Goal: Task Accomplishment & Management: Manage account settings

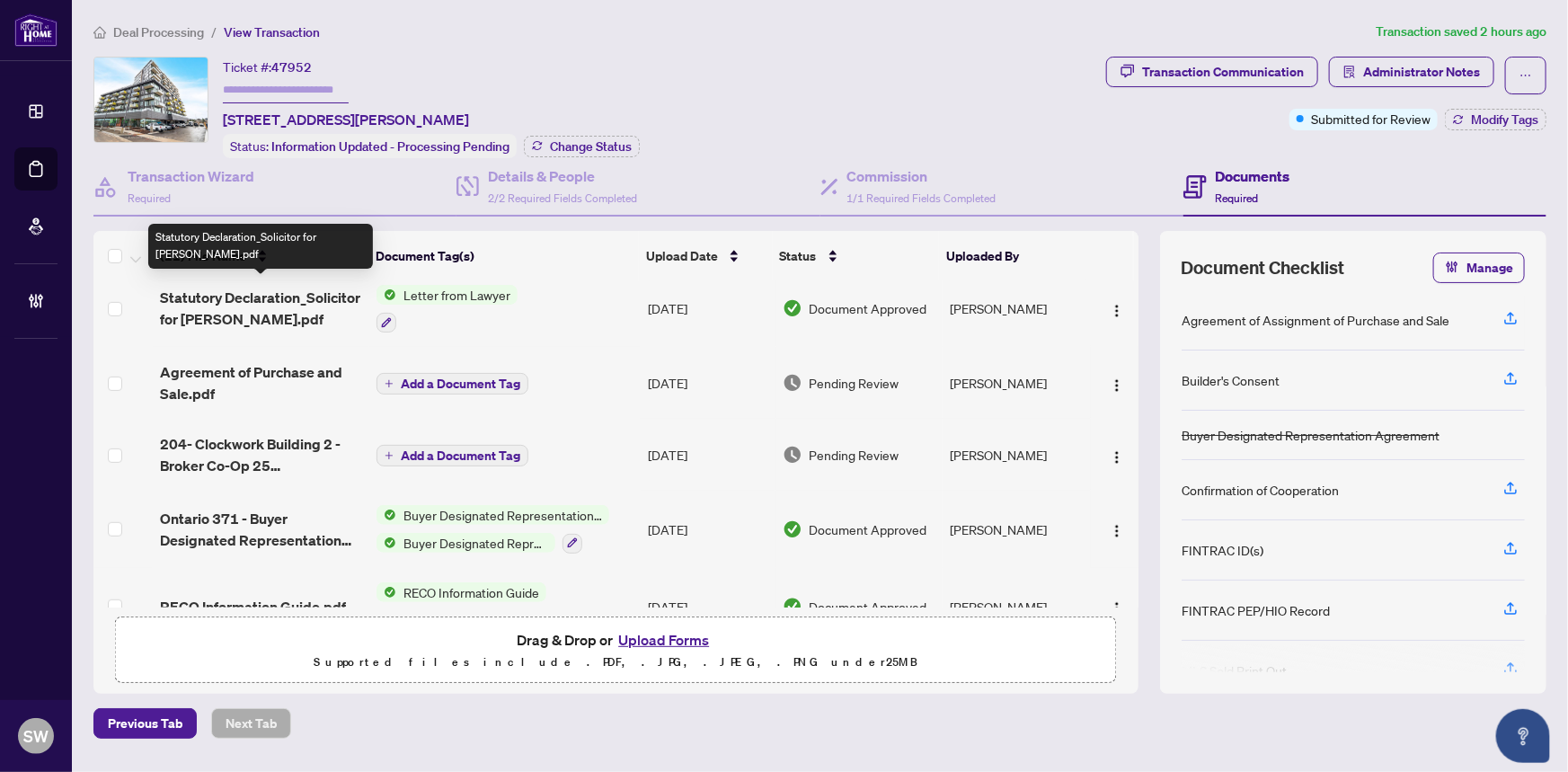
scroll to position [490, 0]
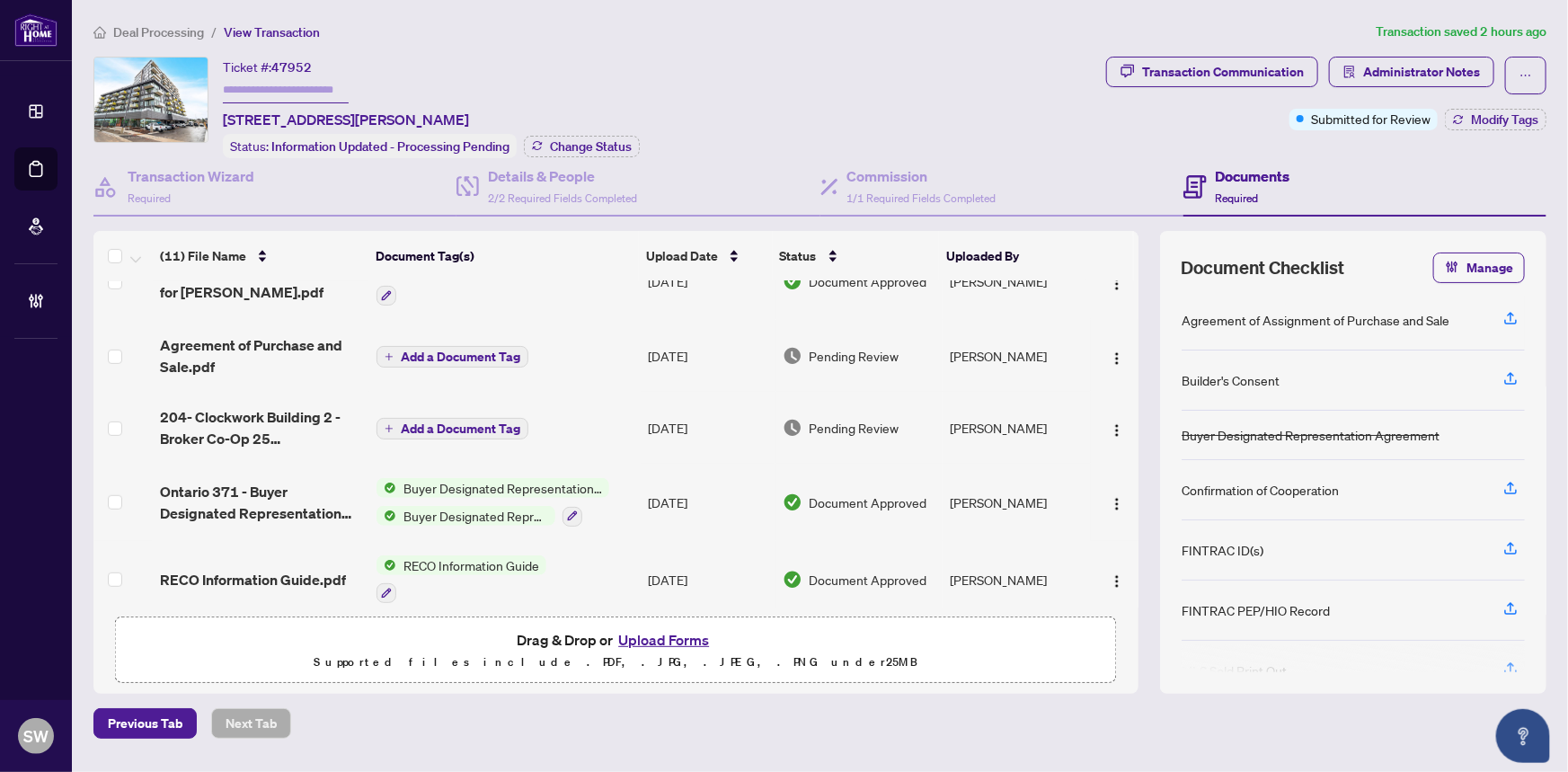
click at [297, 410] on span "204- Clockwork Building 2 - Broker Co-Op 25 Rahul Ajit Vekaria.pdf" at bounding box center [261, 428] width 203 height 43
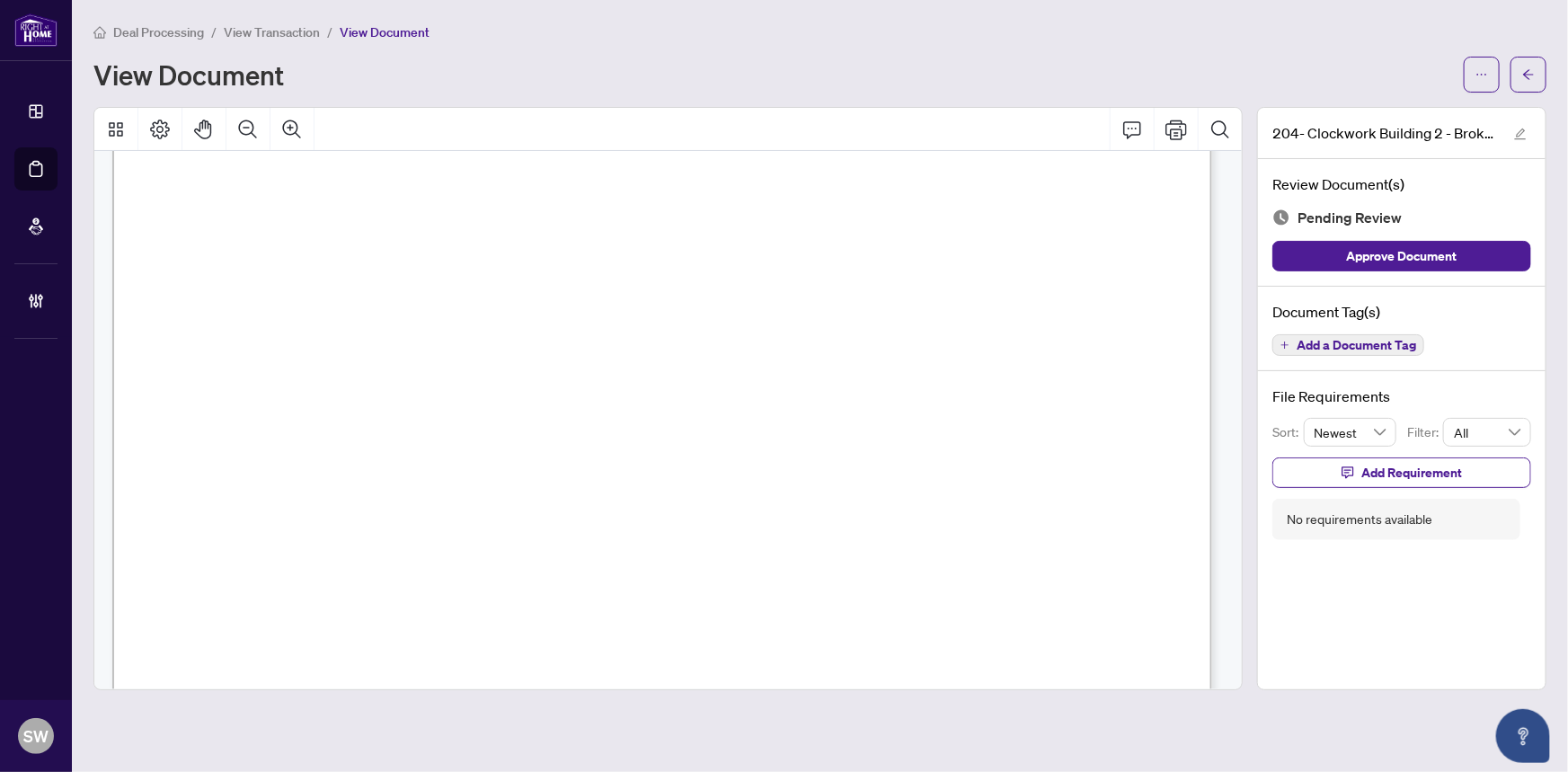
scroll to position [245, 0]
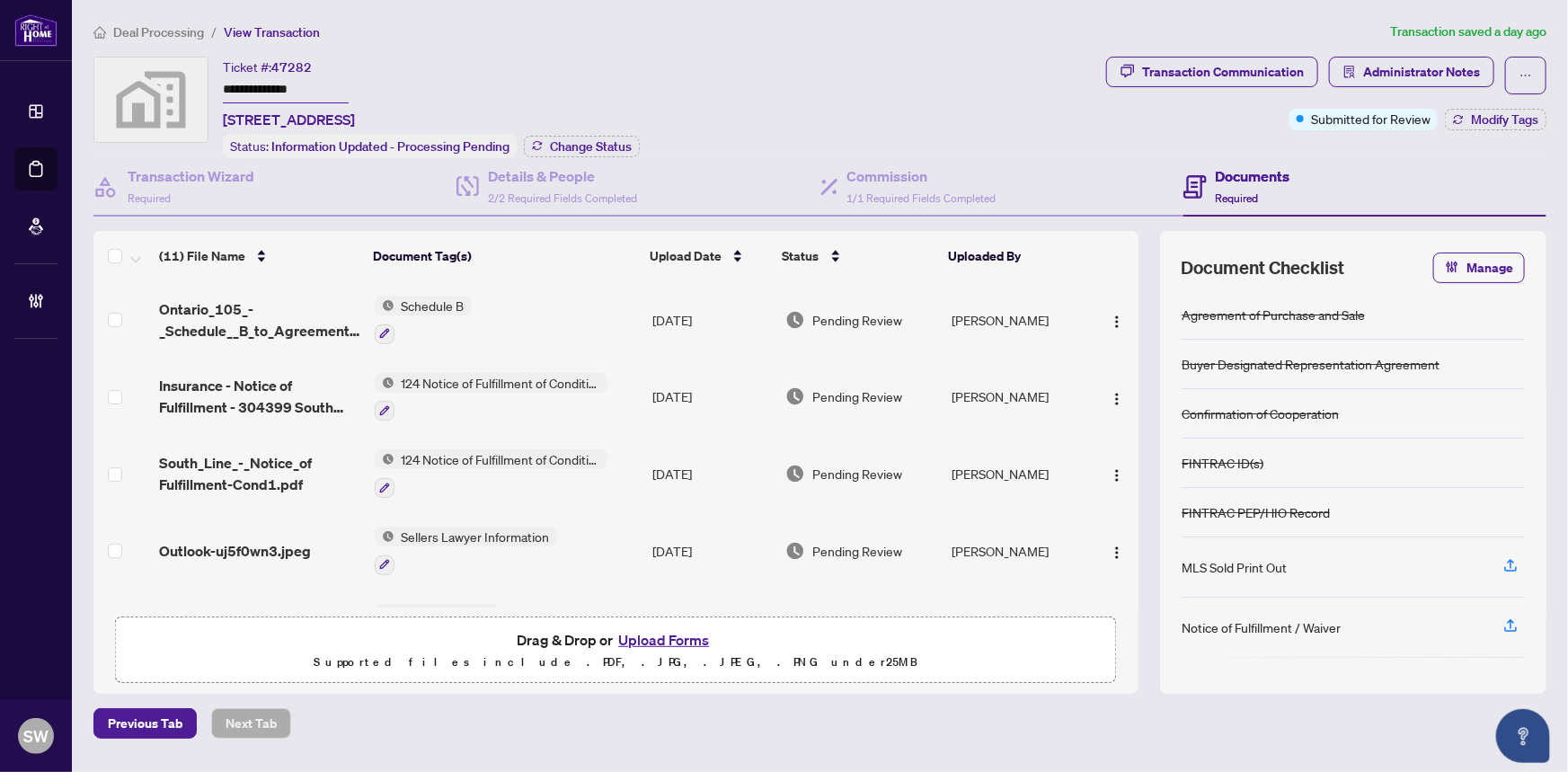
click at [194, 31] on span "Deal Processing" at bounding box center [158, 32] width 90 height 16
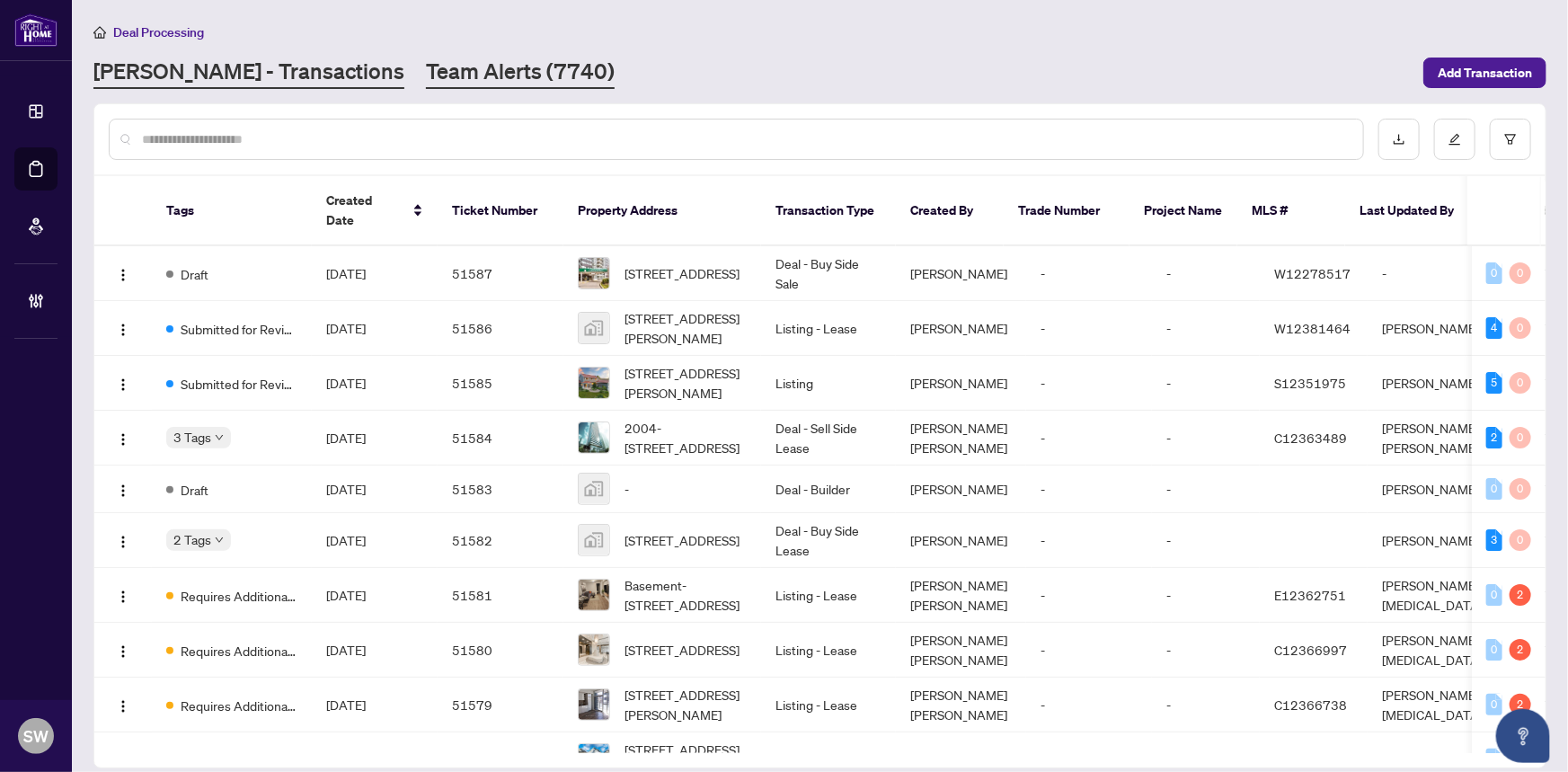
click at [426, 71] on link "Team Alerts (7740)" at bounding box center [520, 73] width 189 height 32
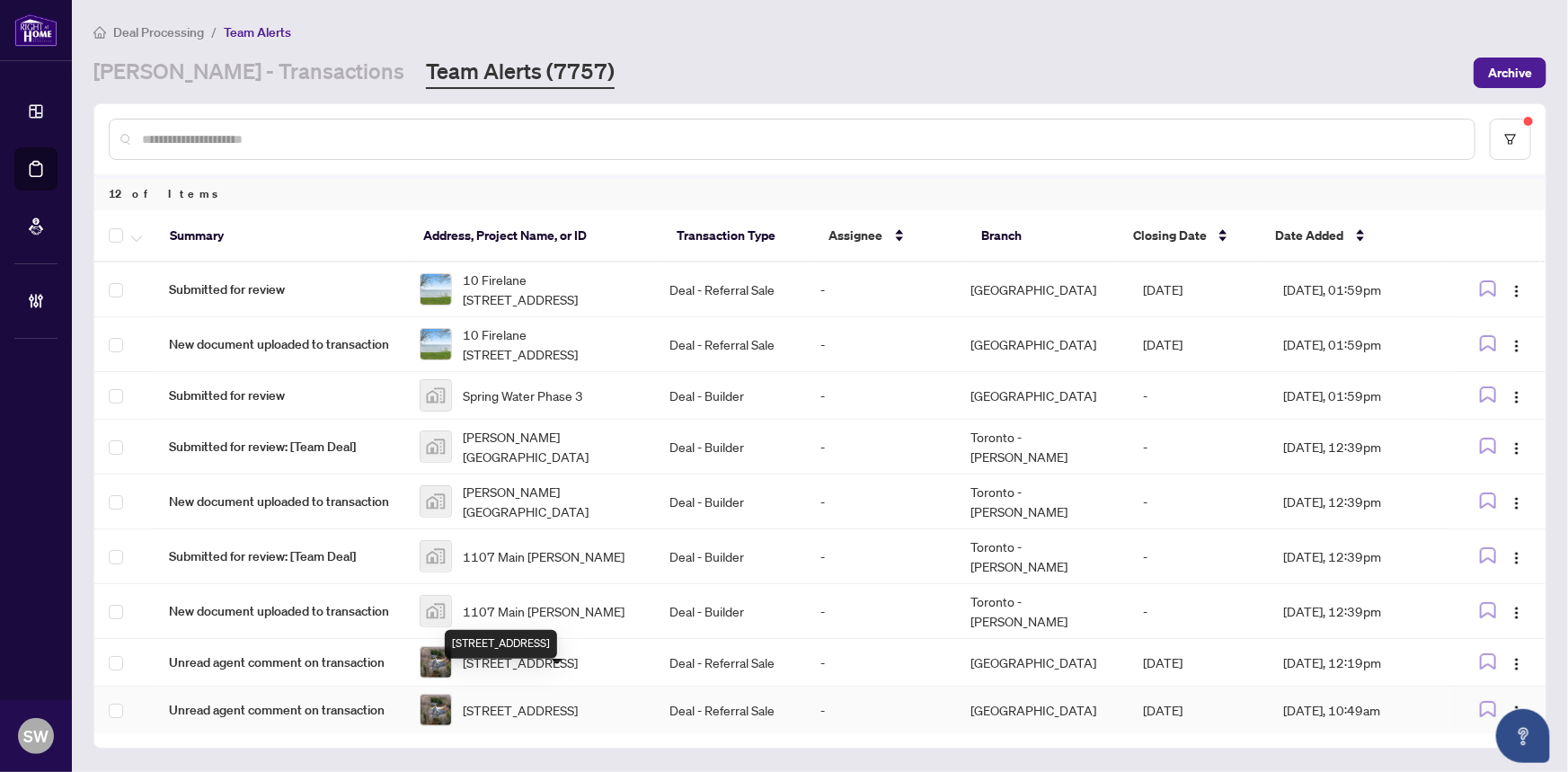
click at [557, 700] on span "[STREET_ADDRESS]" at bounding box center [520, 710] width 115 height 20
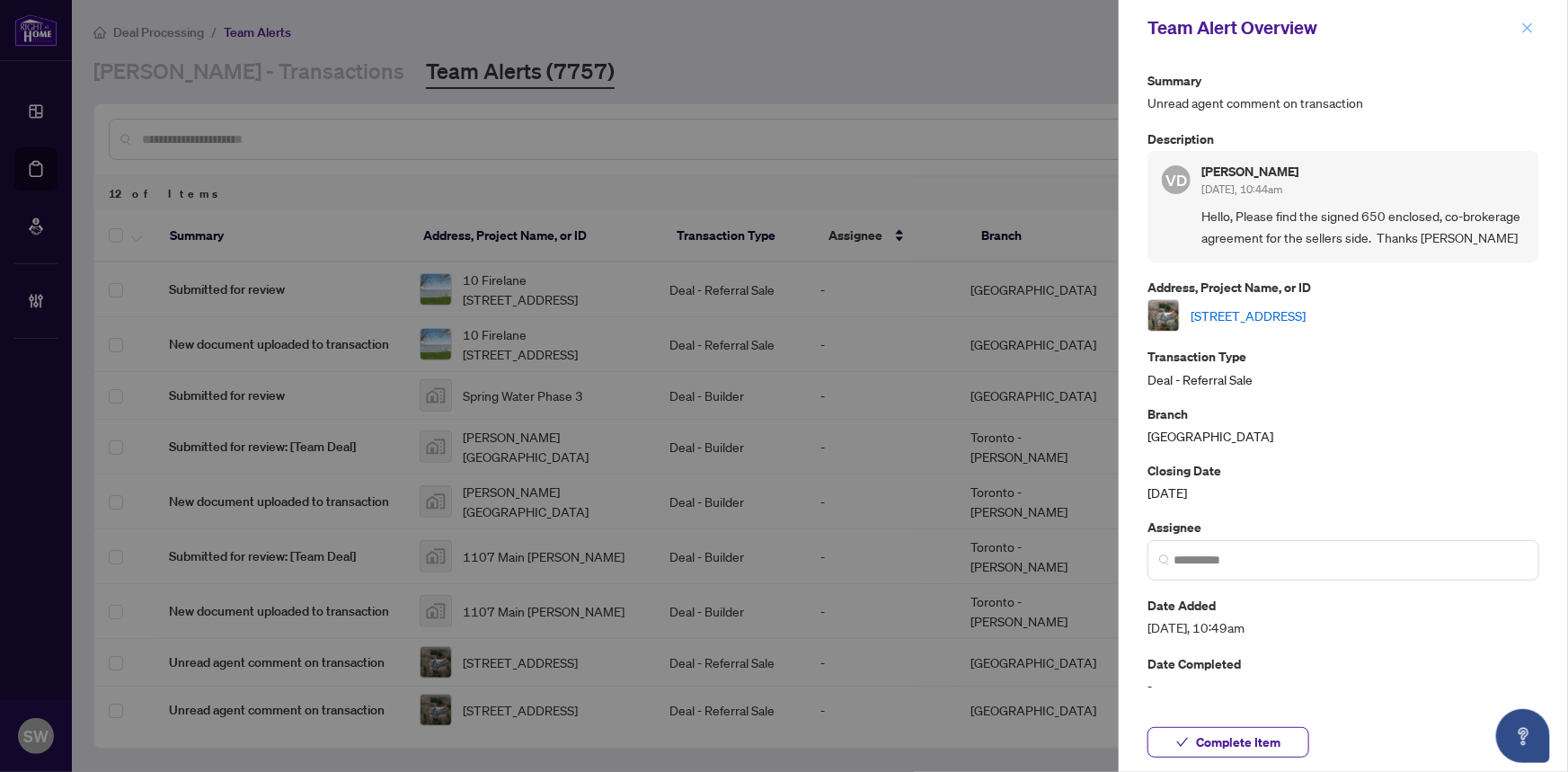
click at [1524, 22] on icon "close" at bounding box center [1528, 28] width 13 height 13
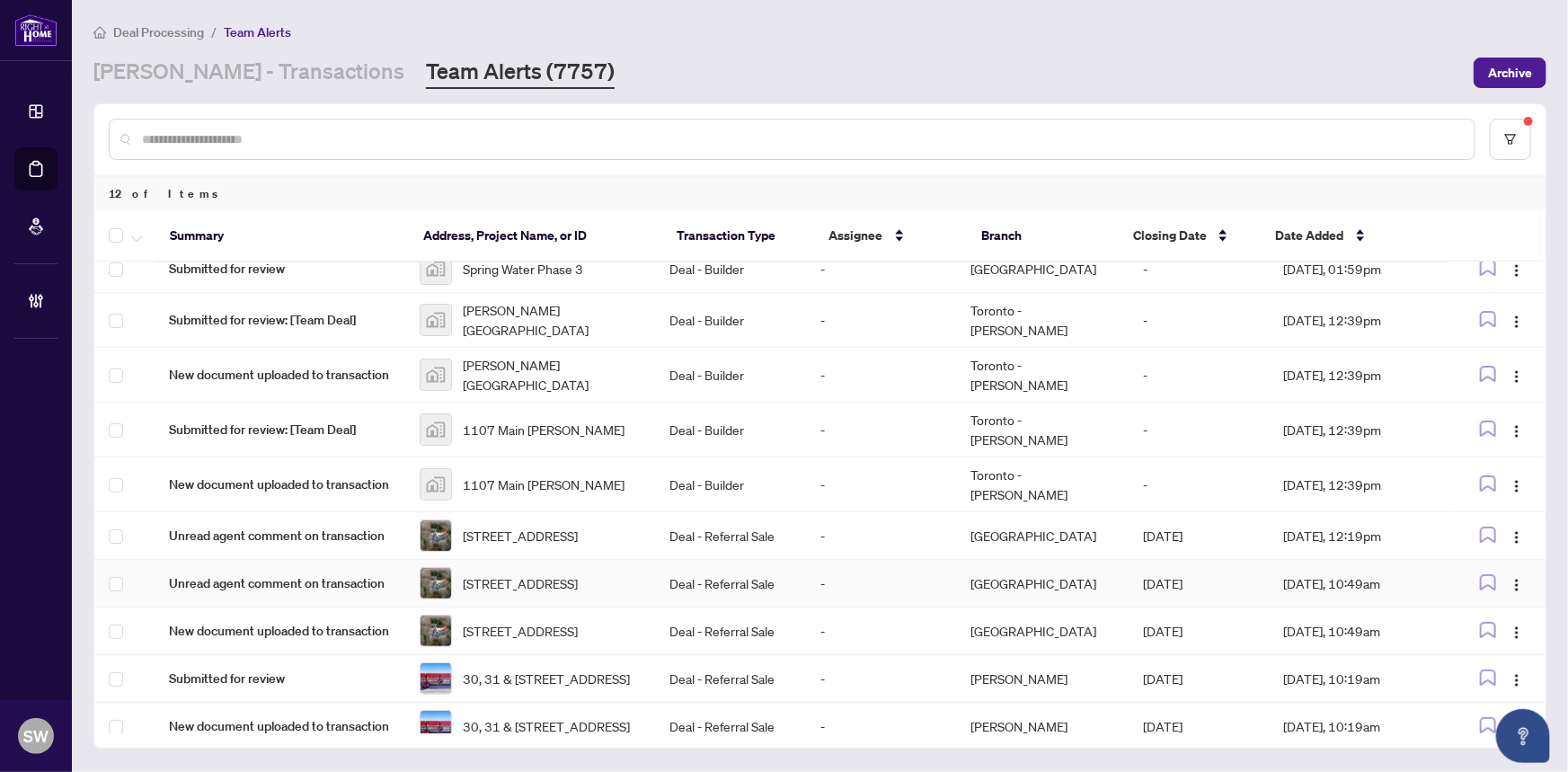
scroll to position [149, 0]
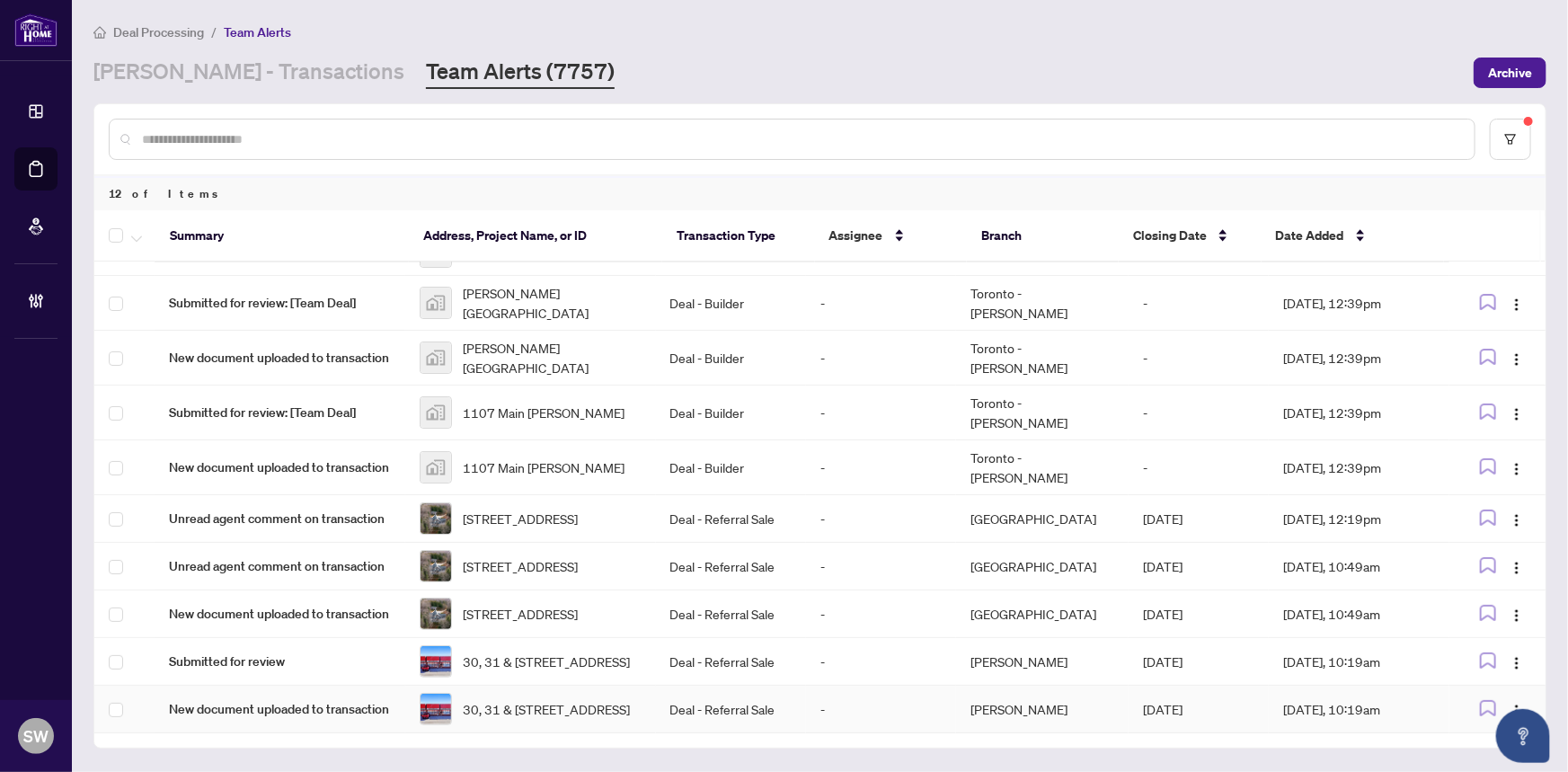
click at [512, 708] on span "30, 31 & [STREET_ADDRESS]" at bounding box center [547, 709] width 167 height 20
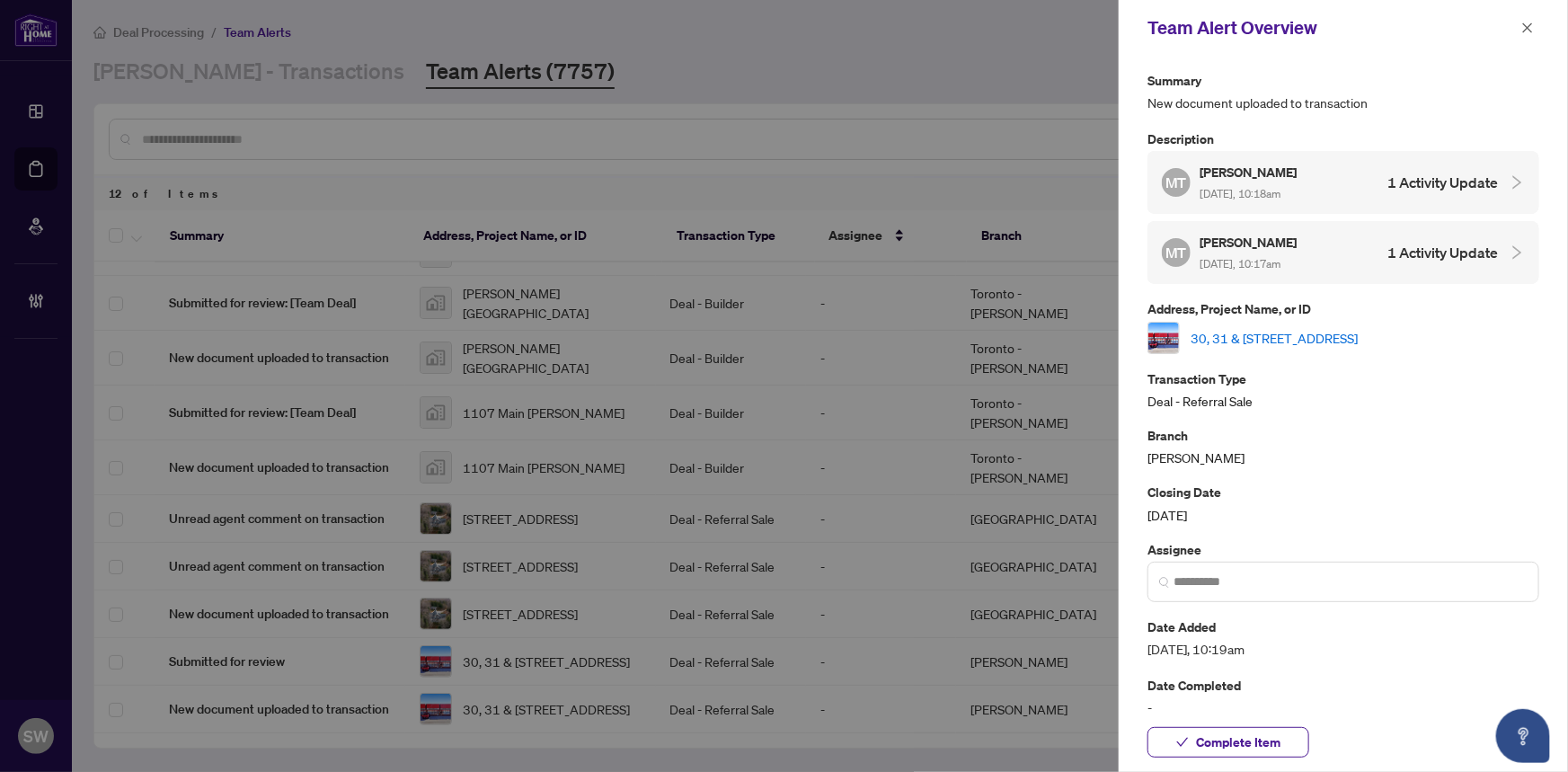
click at [1261, 331] on link "30, 31 & [STREET_ADDRESS]" at bounding box center [1274, 338] width 167 height 20
click at [1528, 28] on icon "close" at bounding box center [1528, 28] width 10 height 10
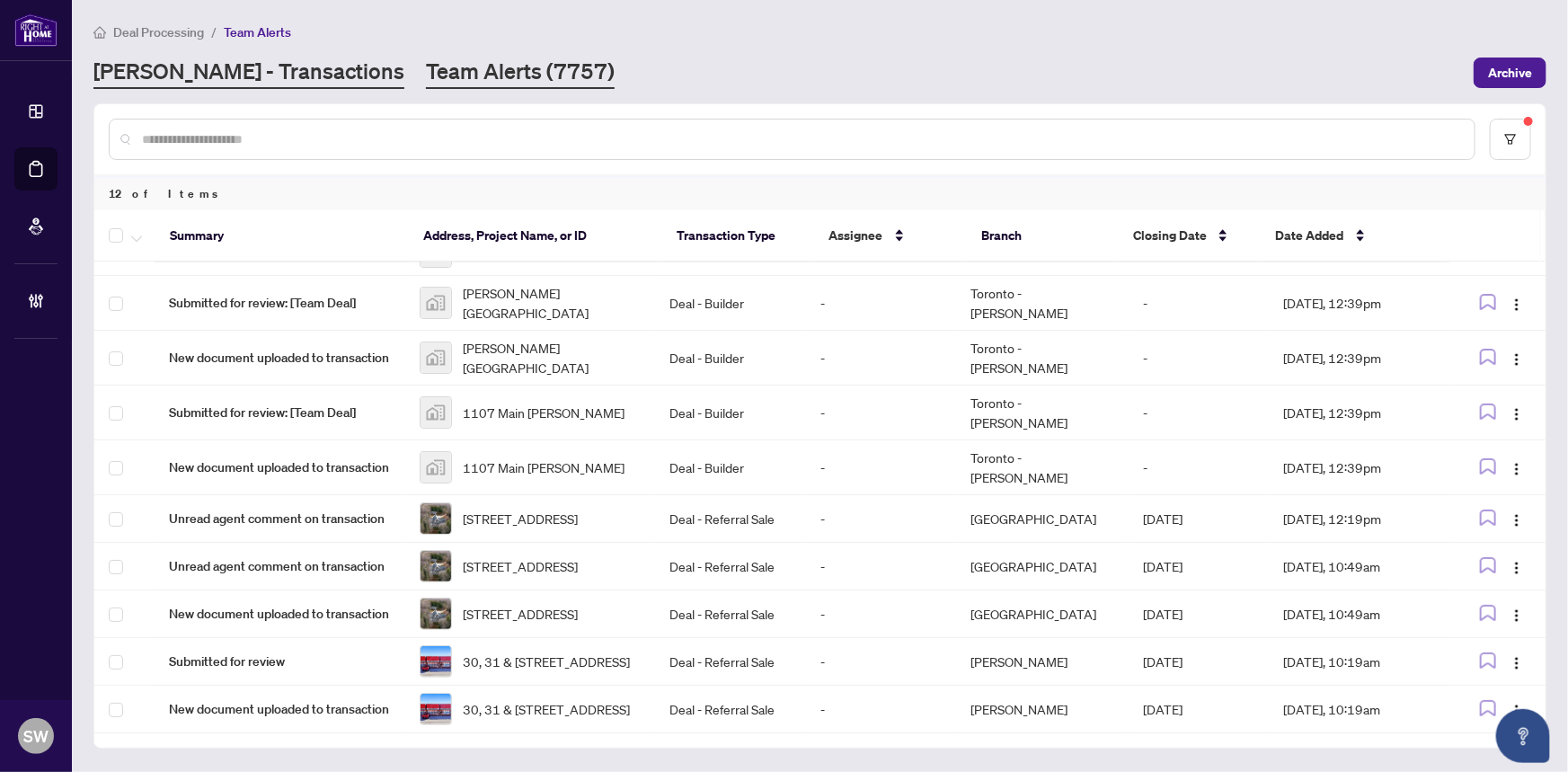
click at [203, 79] on link "[PERSON_NAME] - Transactions" at bounding box center [249, 73] width 311 height 32
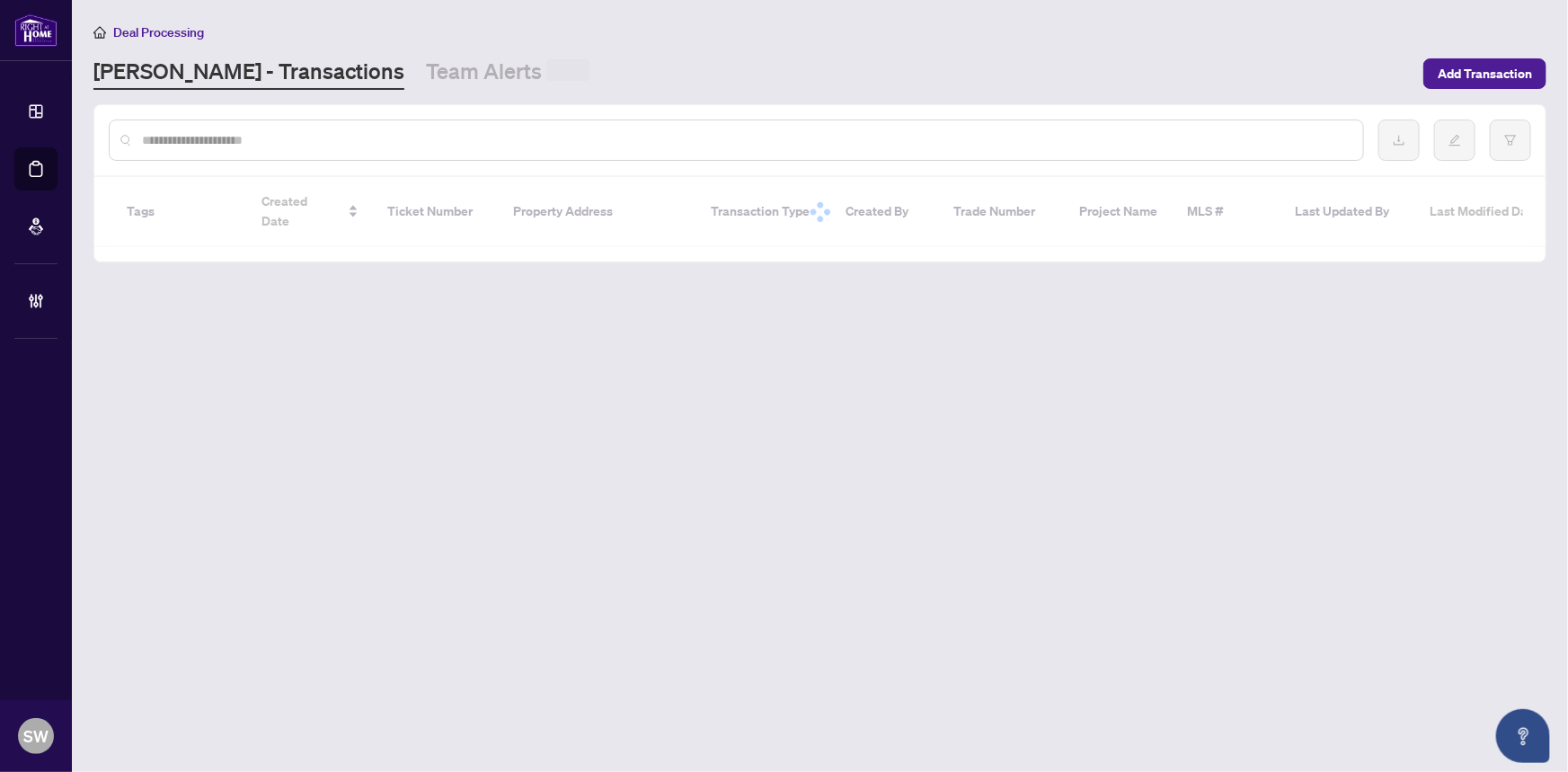
click at [179, 146] on input "text" at bounding box center [745, 141] width 1207 height 20
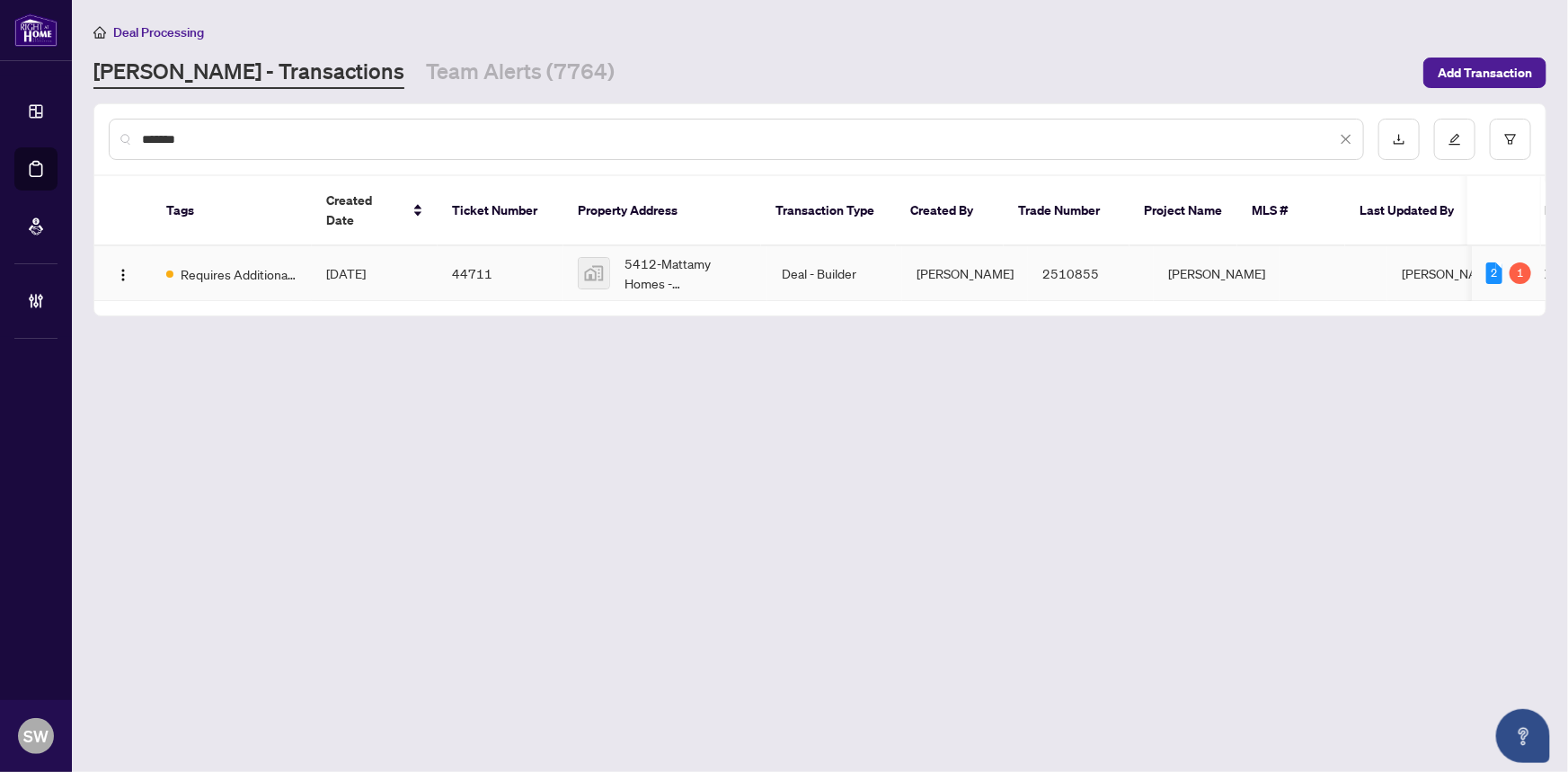
type input "*******"
click at [521, 265] on td "44711" at bounding box center [500, 273] width 126 height 55
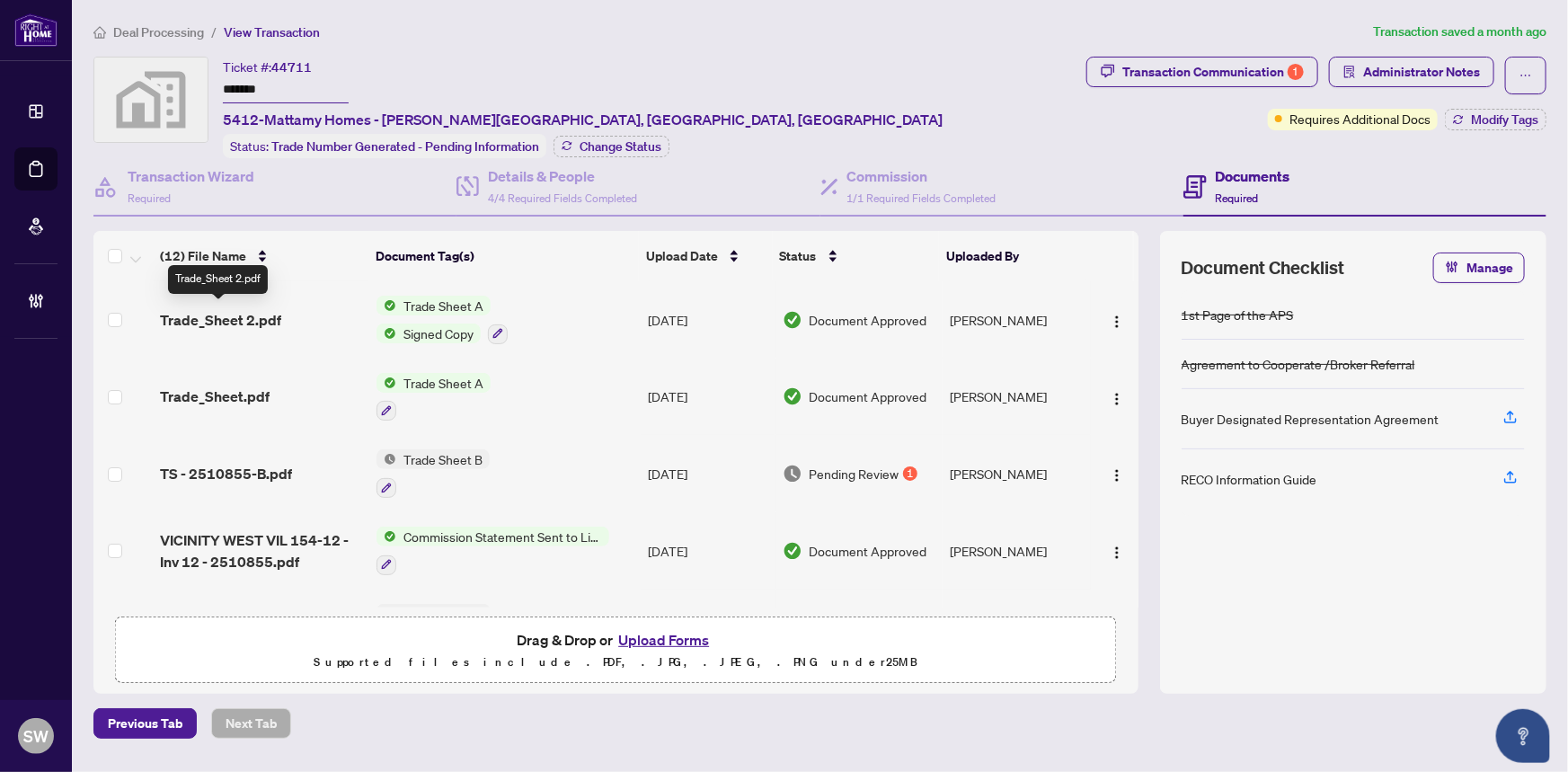
click at [254, 321] on span "Trade_Sheet 2.pdf" at bounding box center [220, 320] width 121 height 22
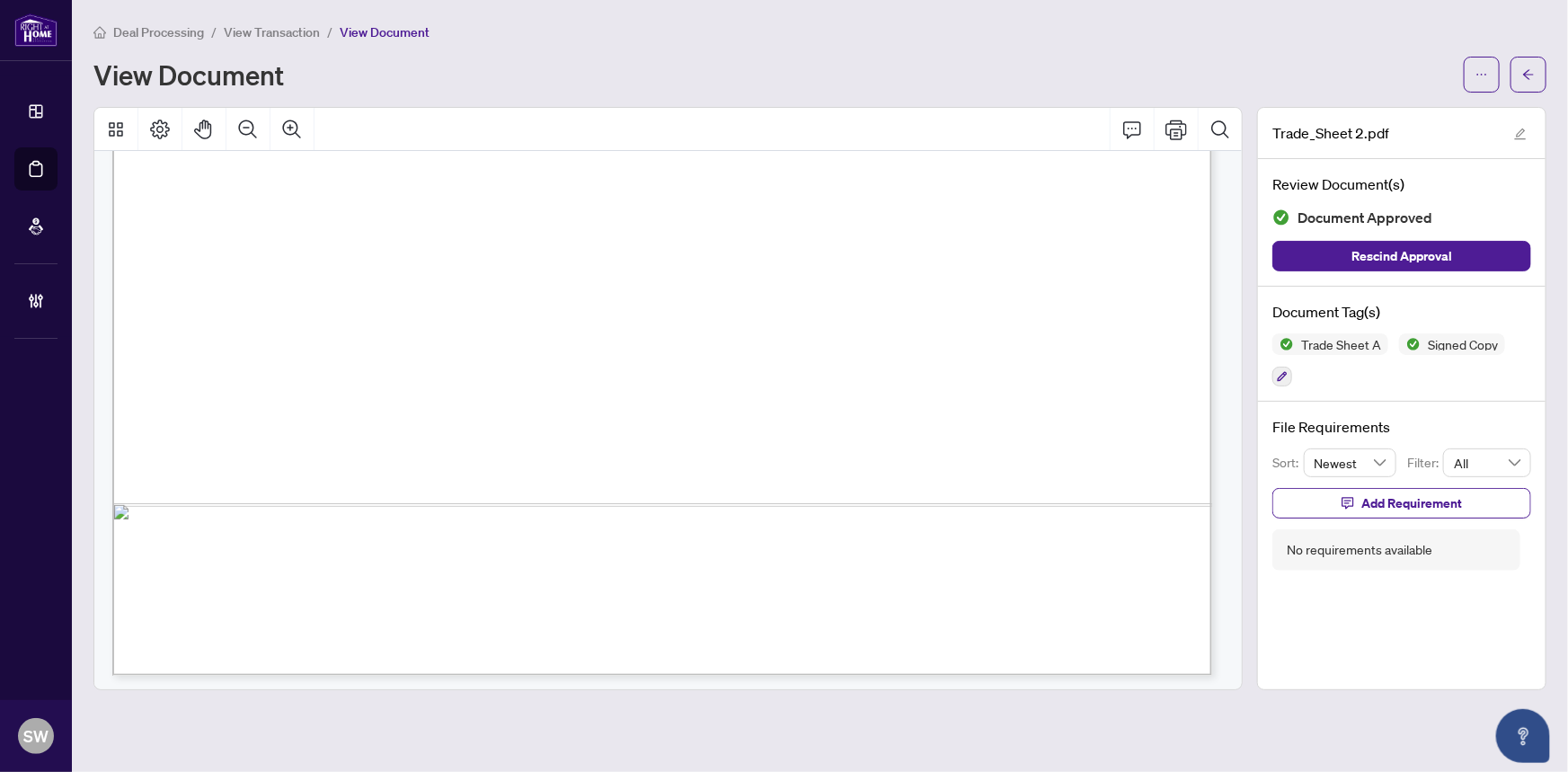
scroll to position [920, 0]
click at [1523, 80] on span "button" at bounding box center [1529, 74] width 13 height 29
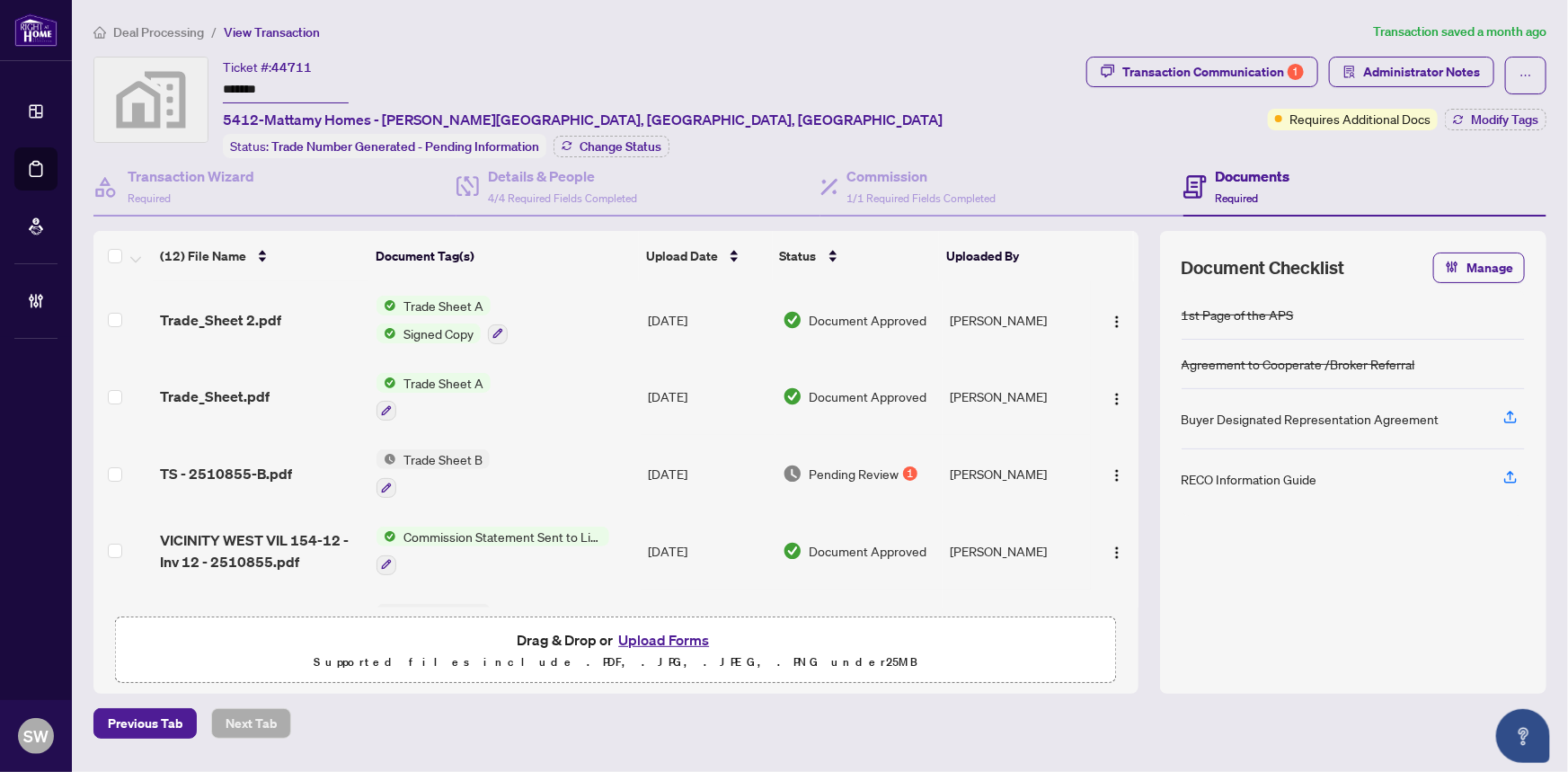
click at [234, 471] on span "TS - 2510855-B.pdf" at bounding box center [226, 474] width 132 height 22
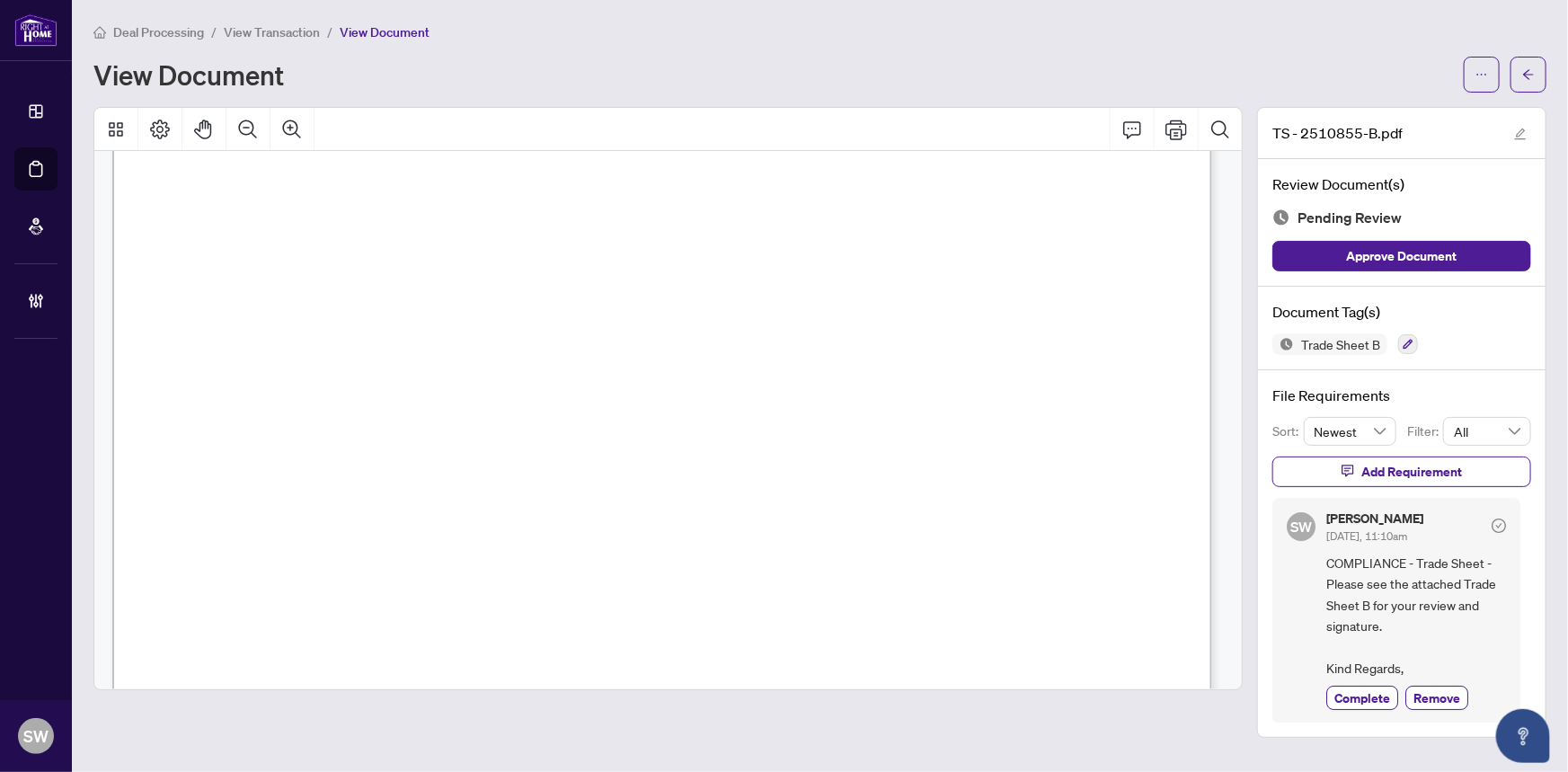
scroll to position [654, 0]
click at [1534, 79] on icon "arrow-left" at bounding box center [1529, 74] width 13 height 13
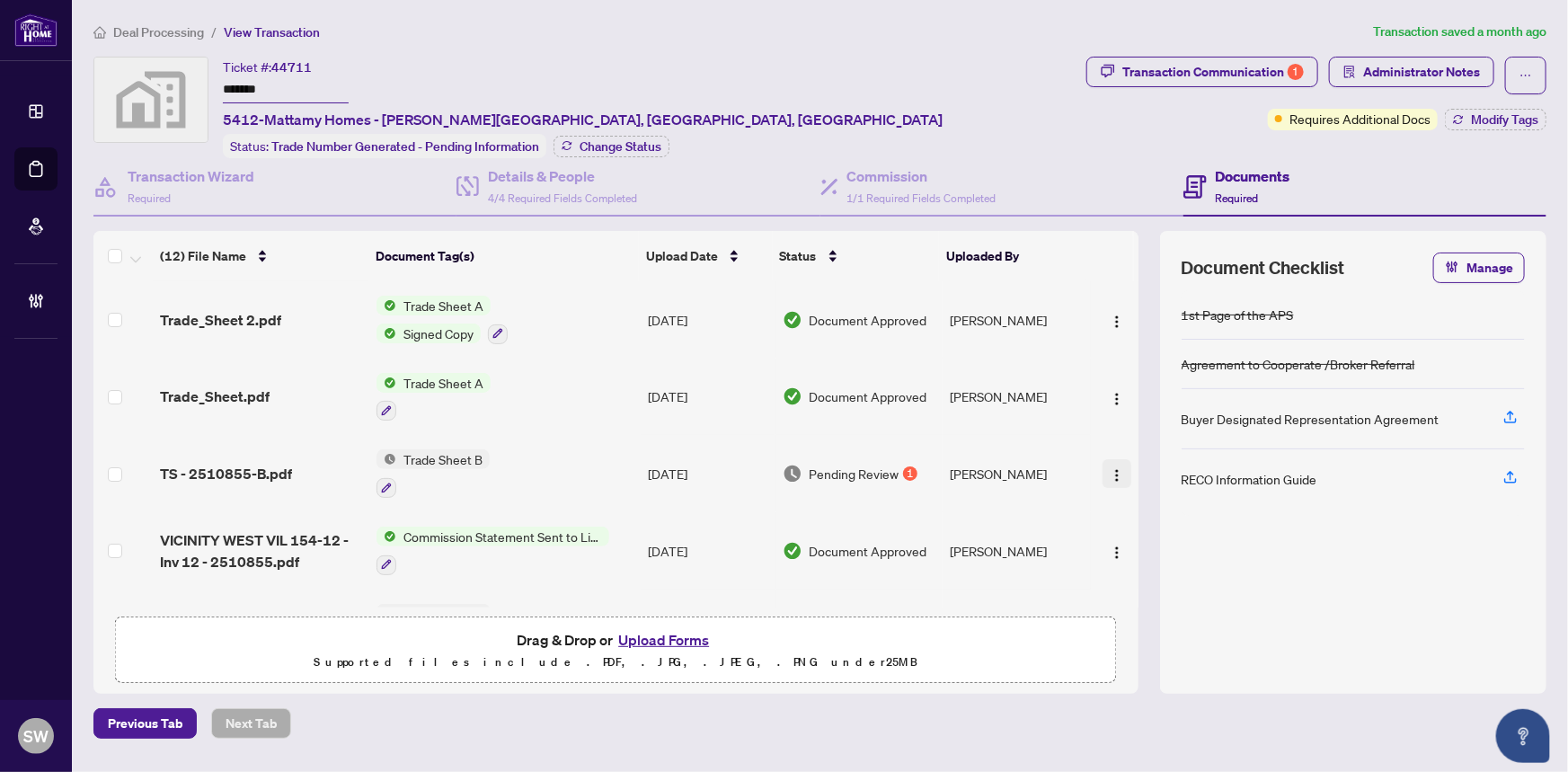
click at [1110, 468] on img "button" at bounding box center [1117, 475] width 15 height 15
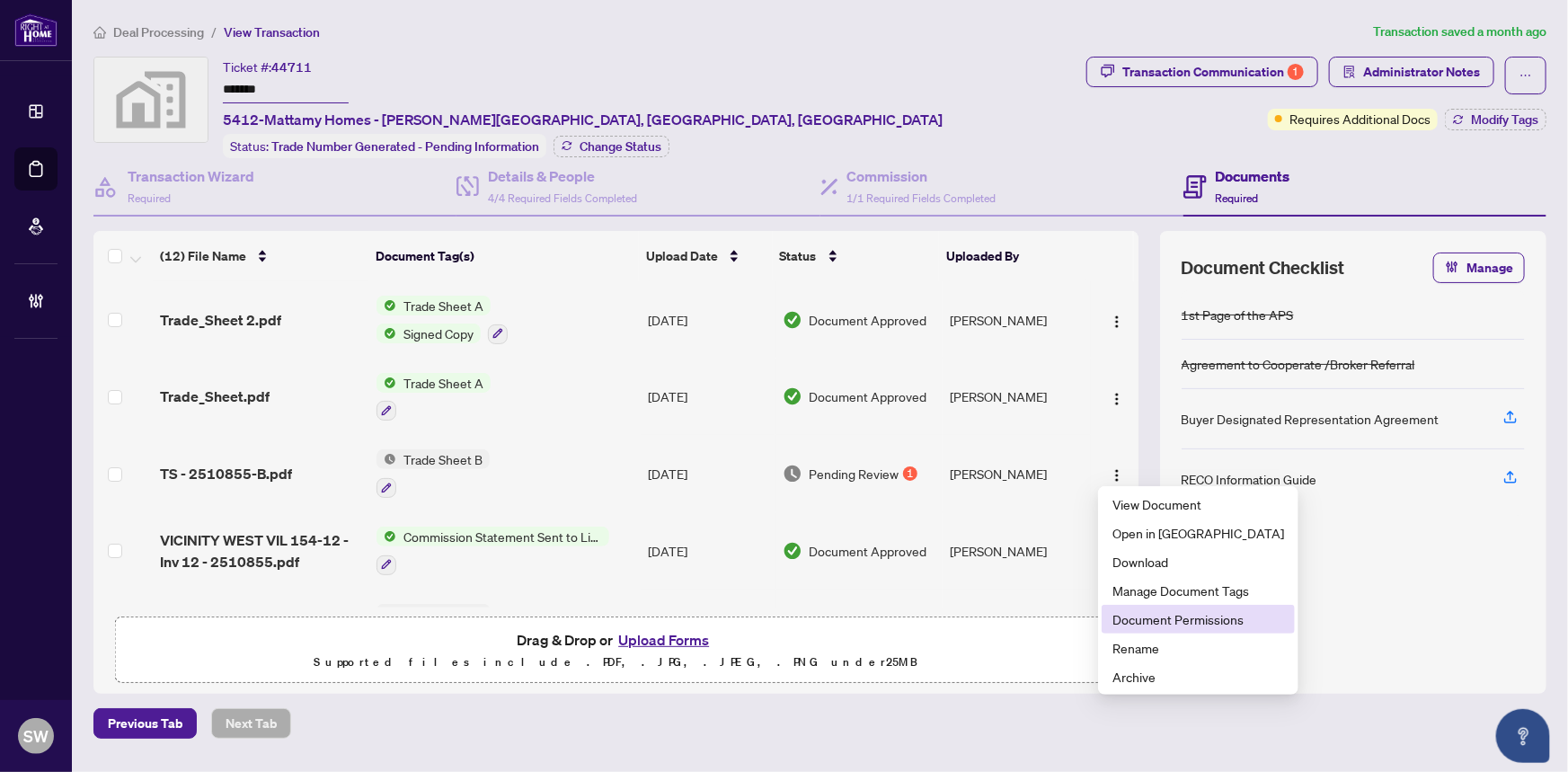
click at [1187, 621] on span "Document Permissions" at bounding box center [1198, 620] width 172 height 20
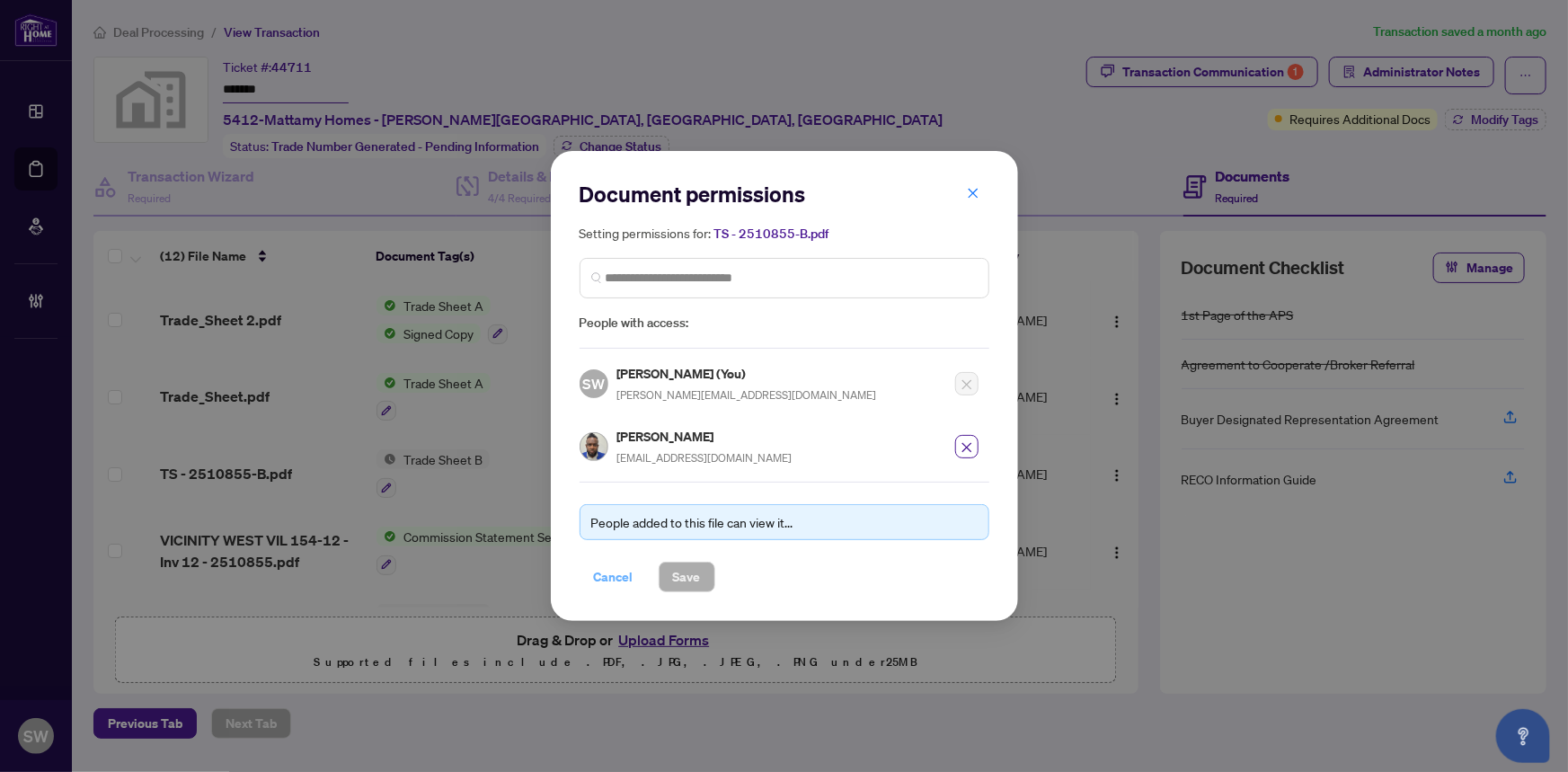
click at [607, 573] on span "Cancel" at bounding box center [613, 576] width 39 height 29
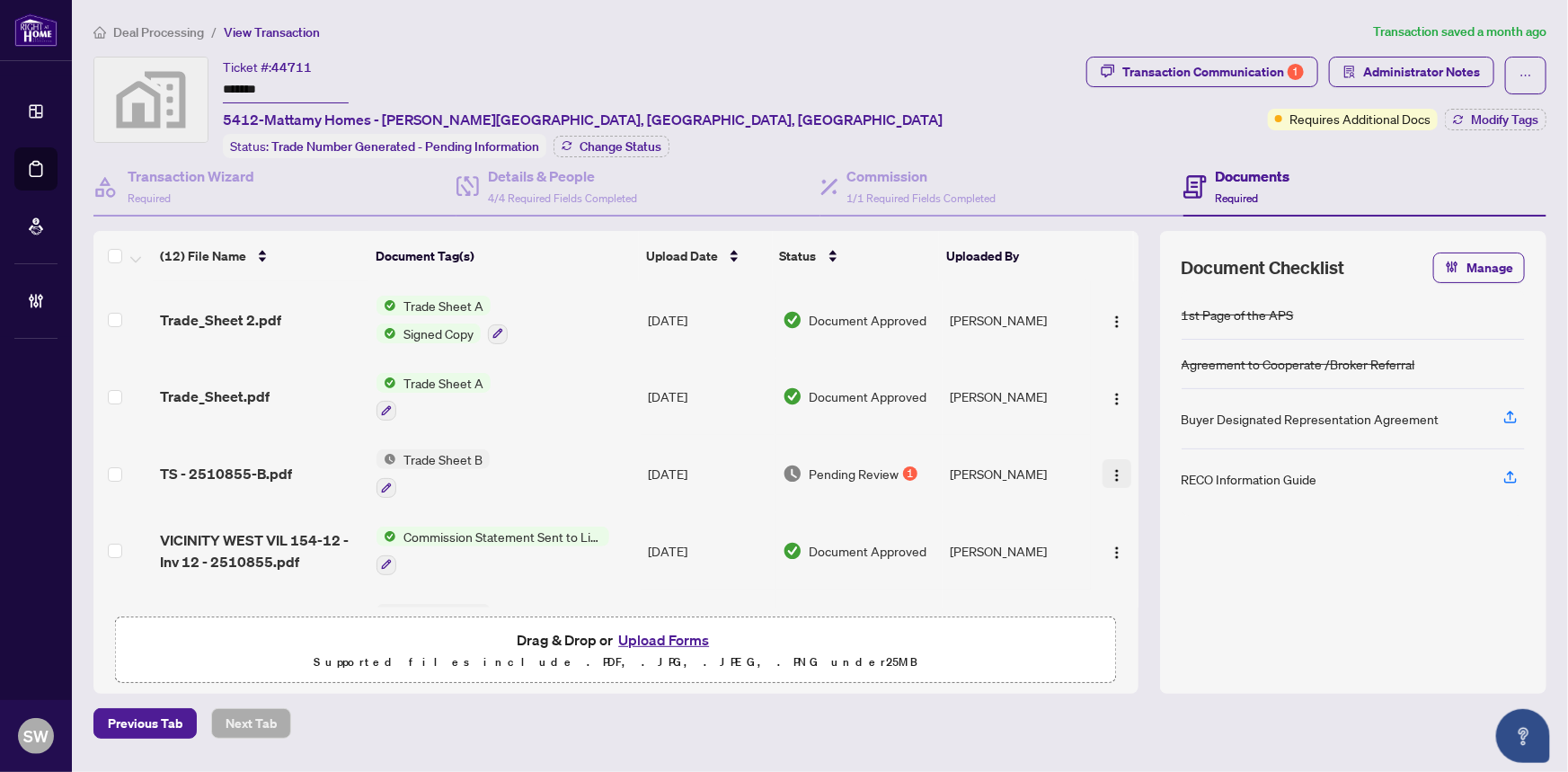
click at [1116, 468] on img "button" at bounding box center [1117, 475] width 15 height 15
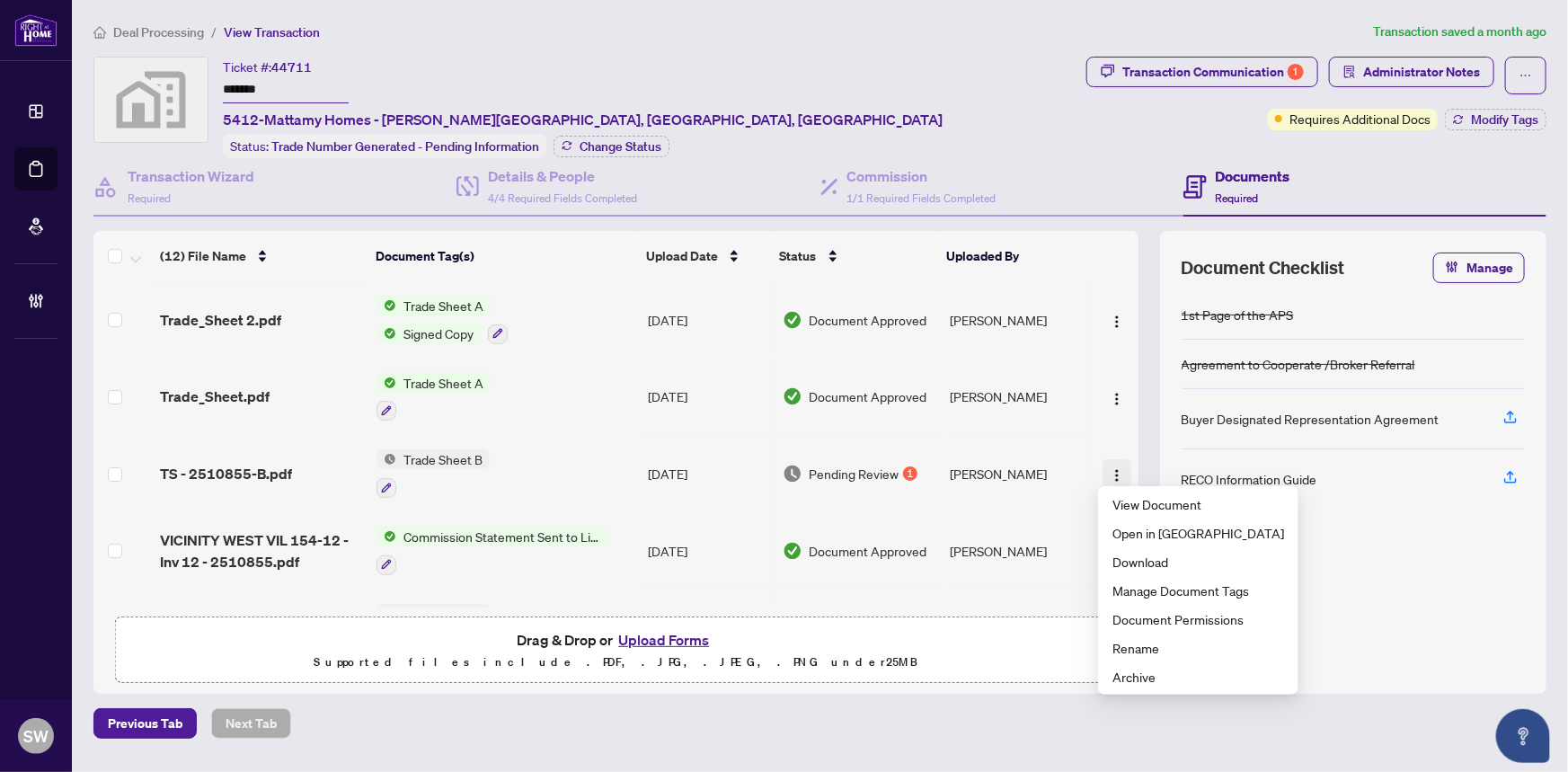
click at [1116, 468] on img "button" at bounding box center [1117, 475] width 15 height 15
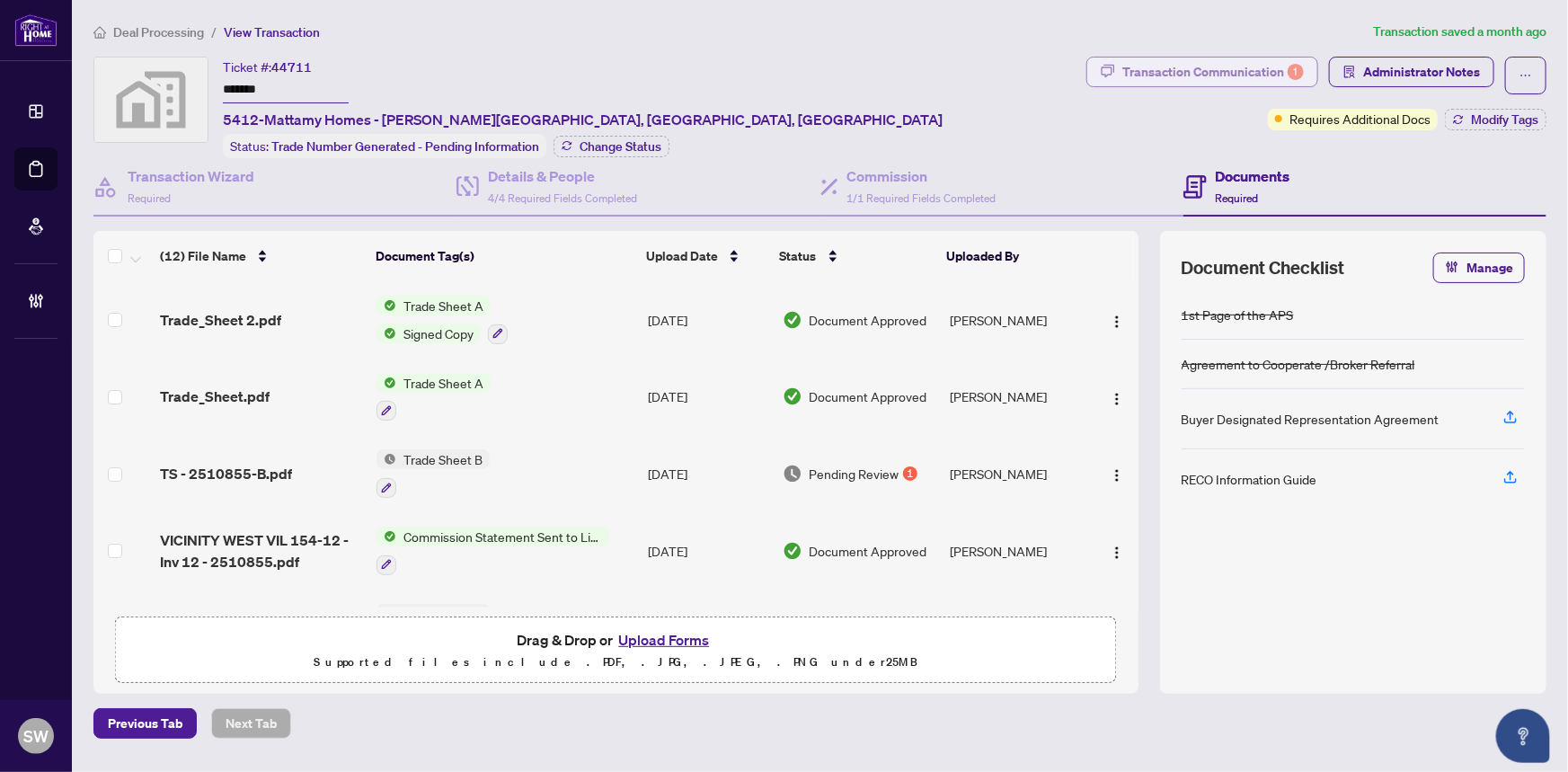
click at [1197, 73] on div "Transaction Communication 1" at bounding box center [1213, 72] width 182 height 29
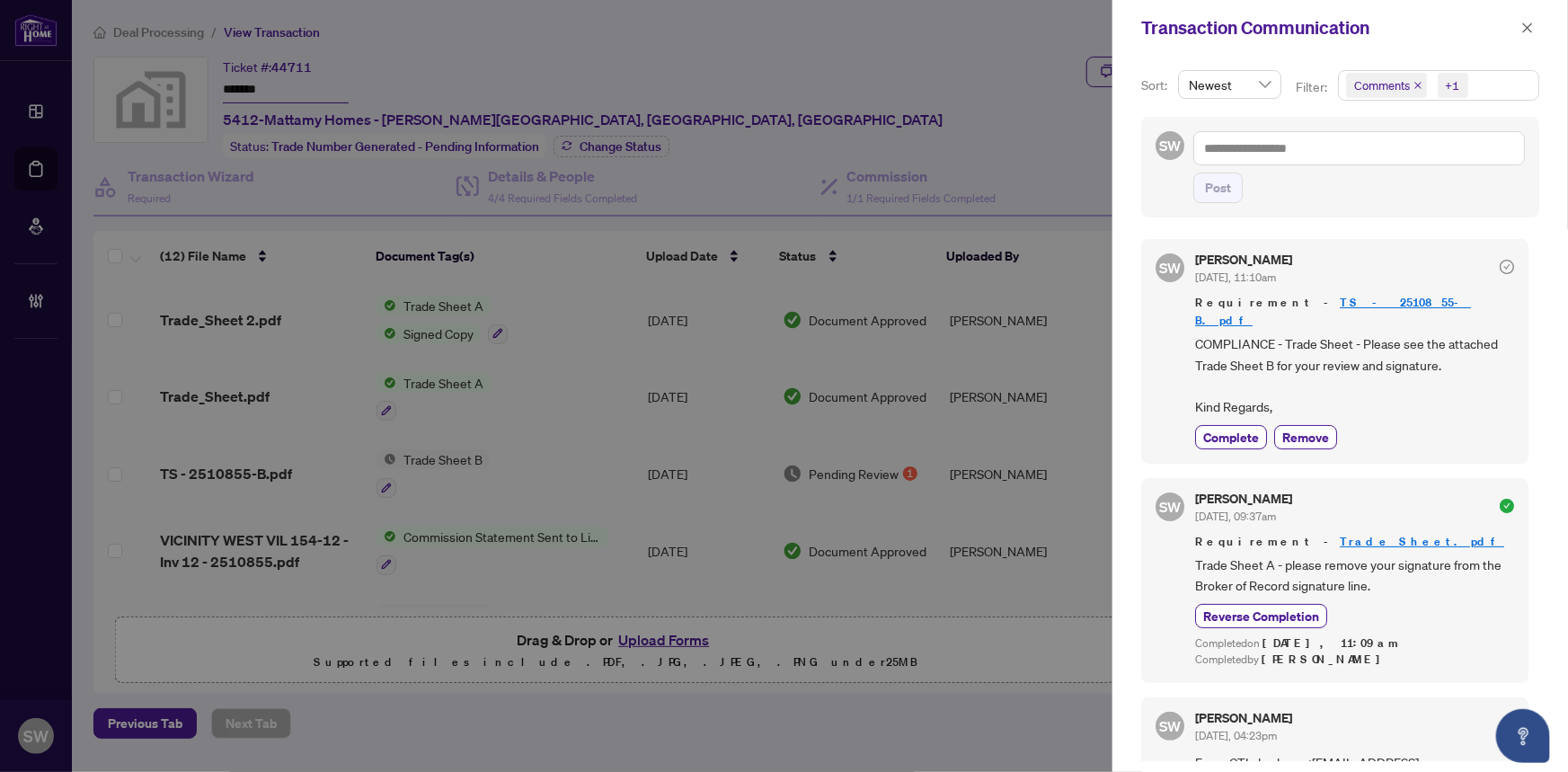
click at [1427, 39] on div "Transaction Communication" at bounding box center [1328, 28] width 375 height 27
click at [1530, 25] on icon "close" at bounding box center [1528, 28] width 13 height 13
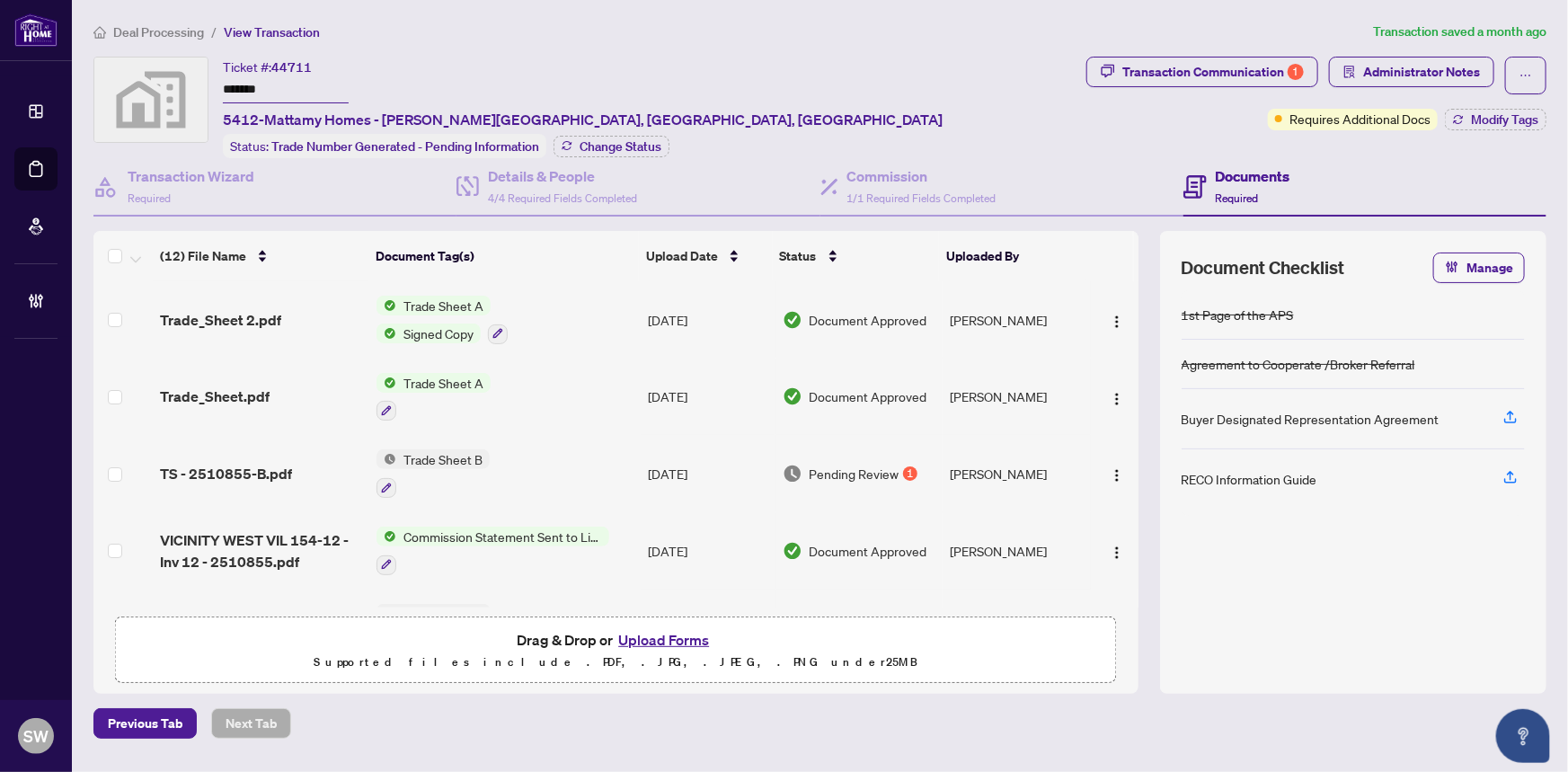
click at [145, 30] on span "Deal Processing" at bounding box center [158, 32] width 90 height 16
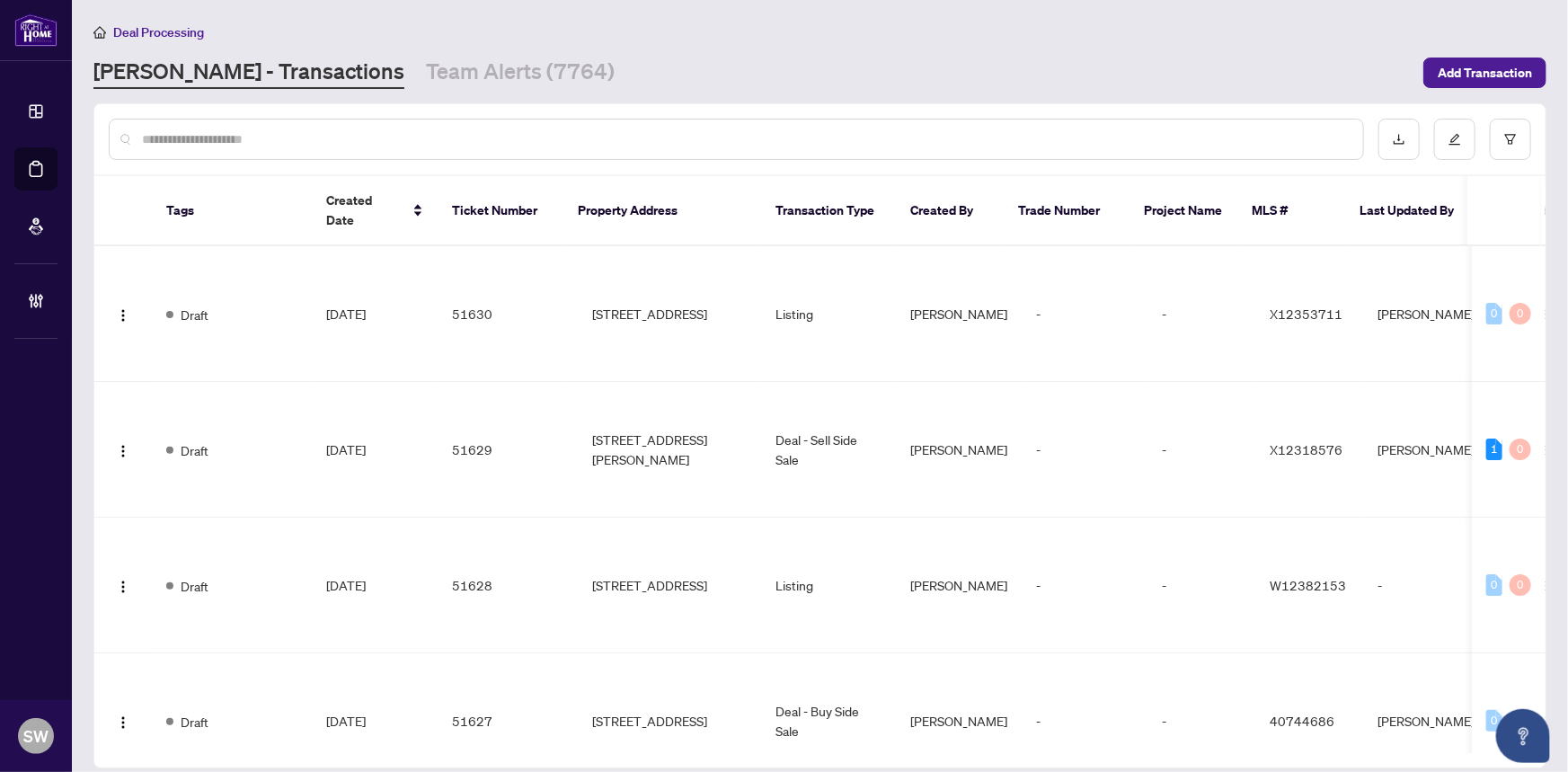
click at [205, 142] on input "text" at bounding box center [745, 140] width 1207 height 20
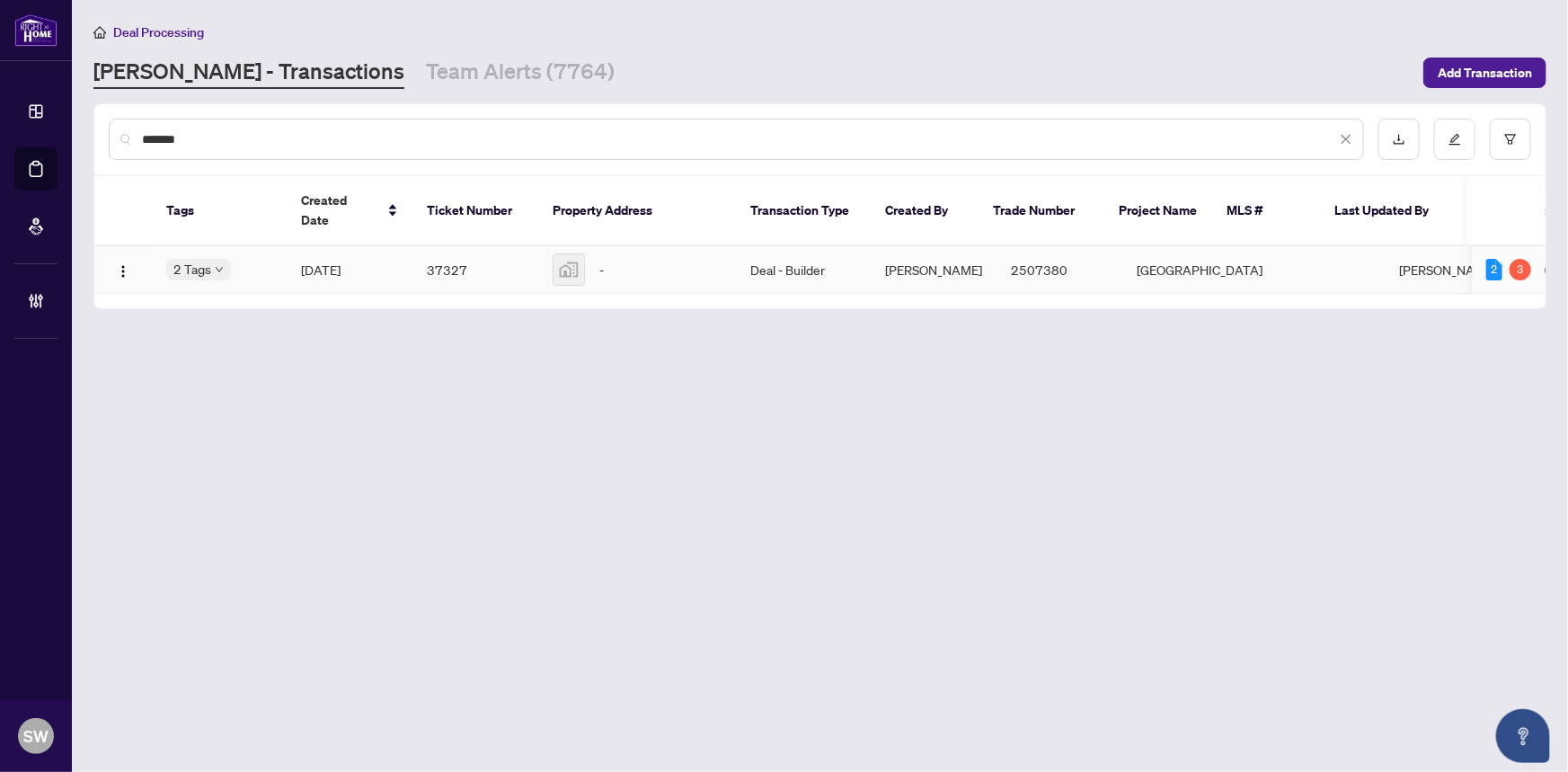
type input "*******"
click at [374, 269] on td "[DATE]" at bounding box center [350, 269] width 126 height 47
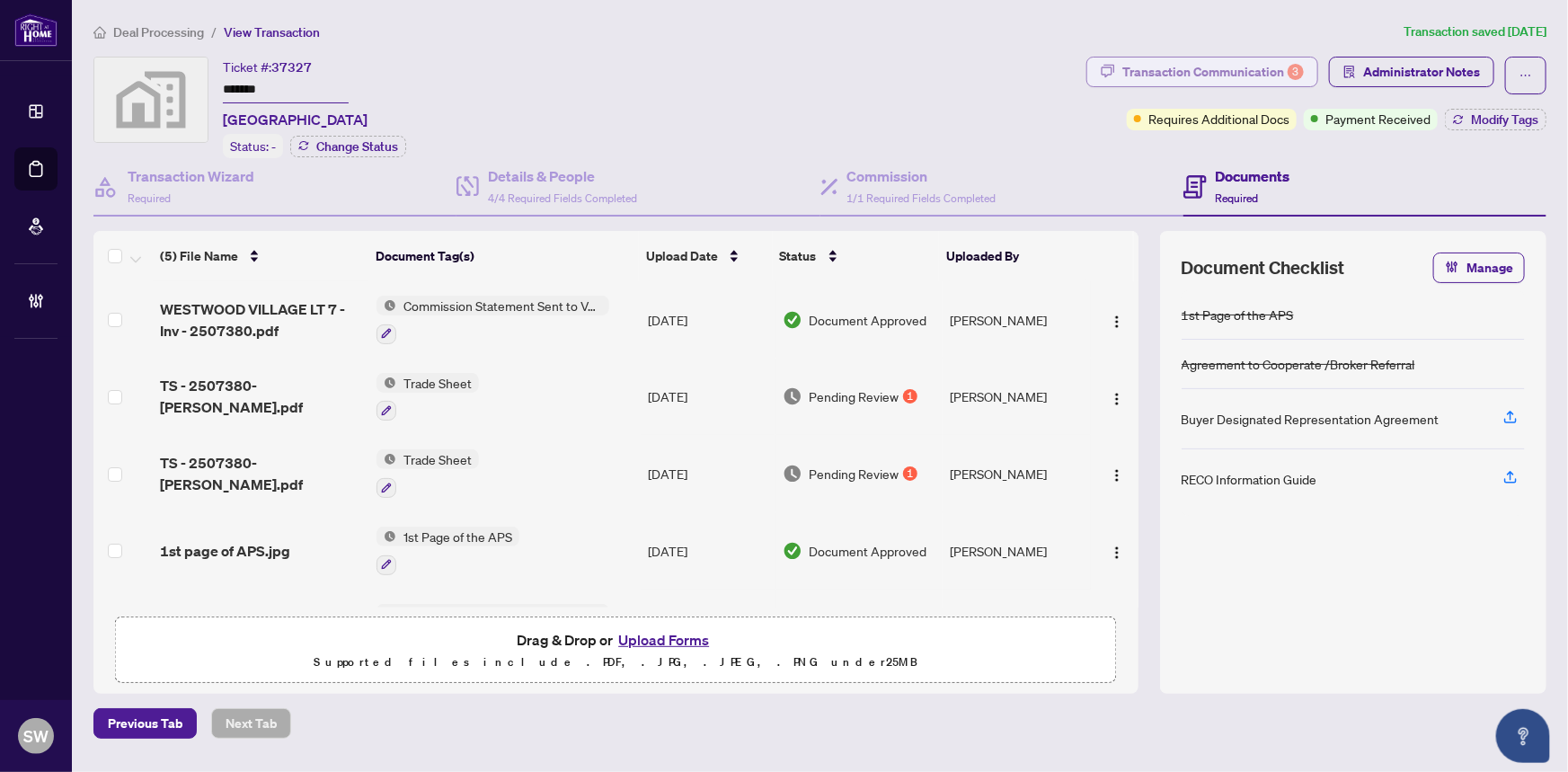
click at [1205, 81] on div "Transaction Communication 3" at bounding box center [1213, 72] width 182 height 29
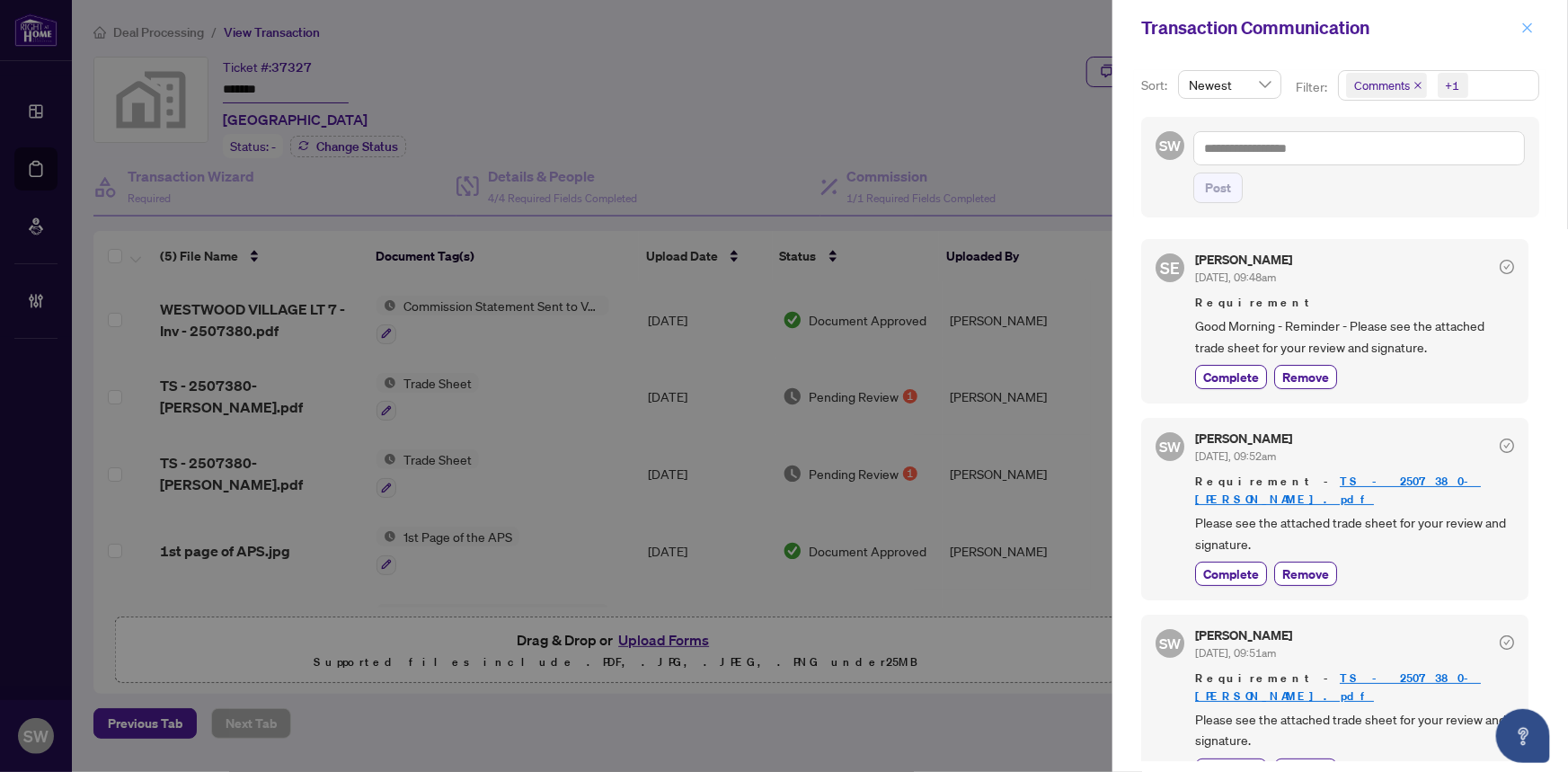
click at [1524, 25] on icon "close" at bounding box center [1528, 28] width 10 height 10
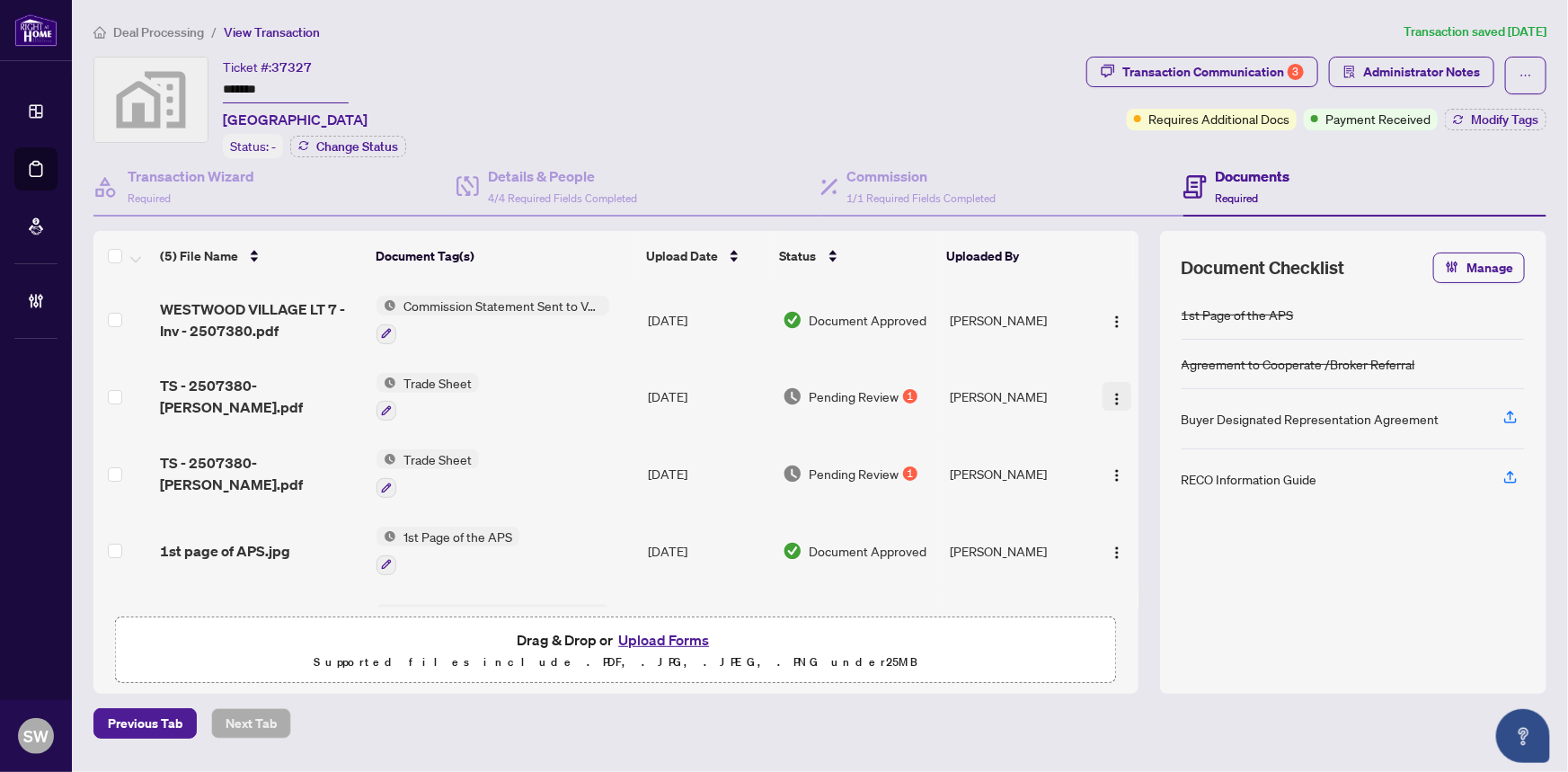
click at [1115, 392] on img "button" at bounding box center [1117, 399] width 15 height 15
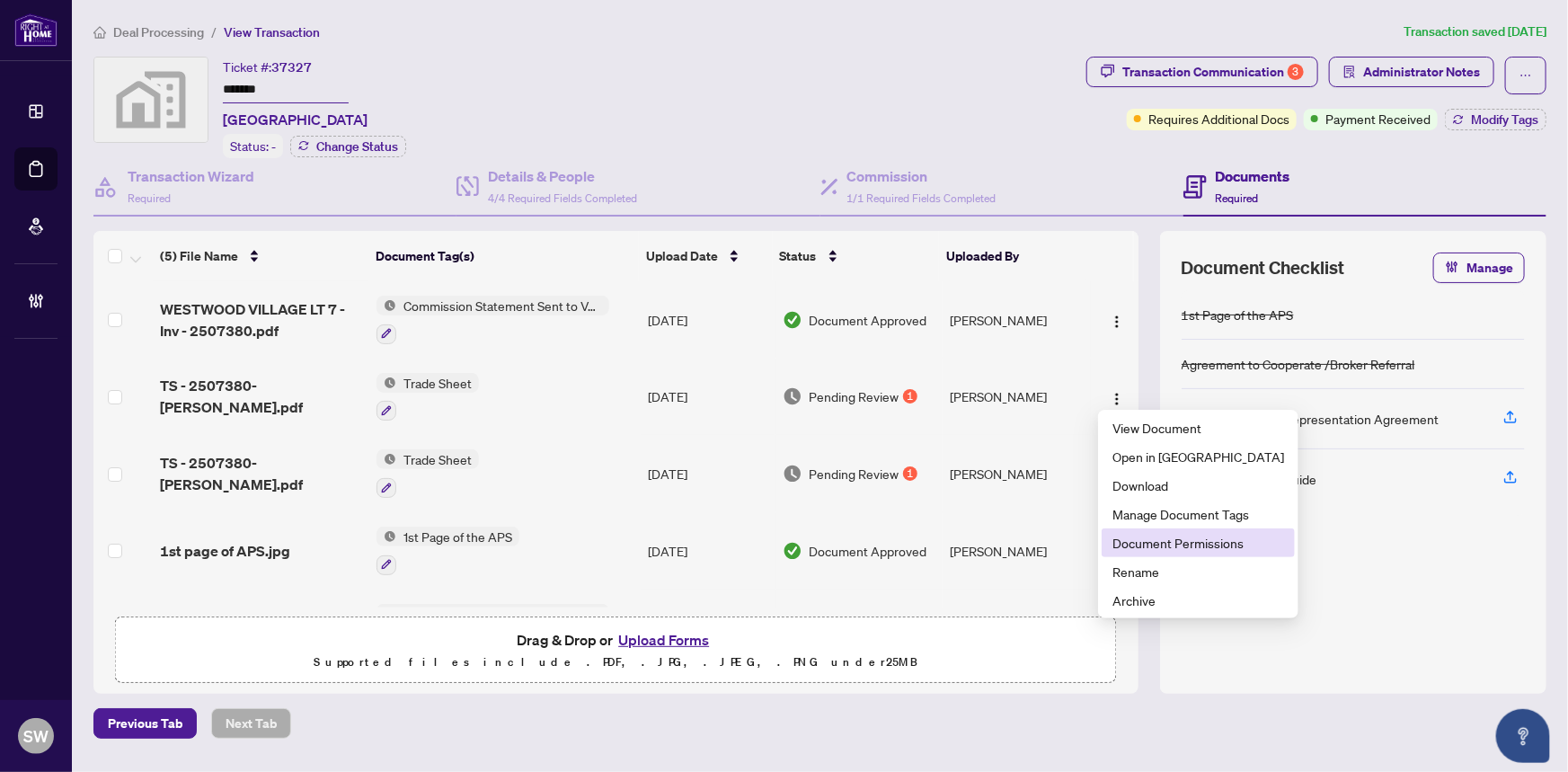
click at [1156, 539] on span "Document Permissions" at bounding box center [1198, 543] width 172 height 20
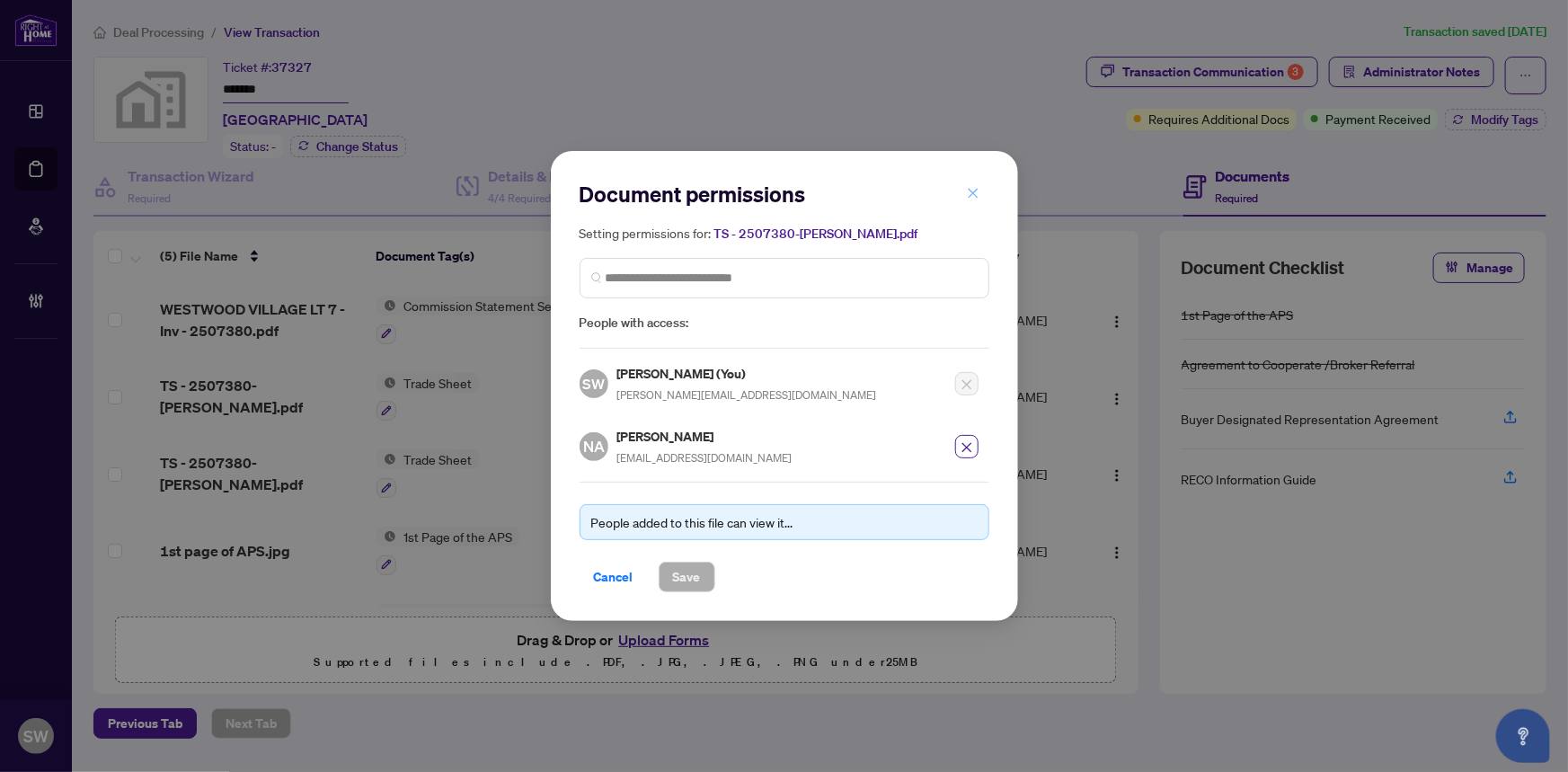
click at [972, 197] on icon "close" at bounding box center [973, 193] width 13 height 13
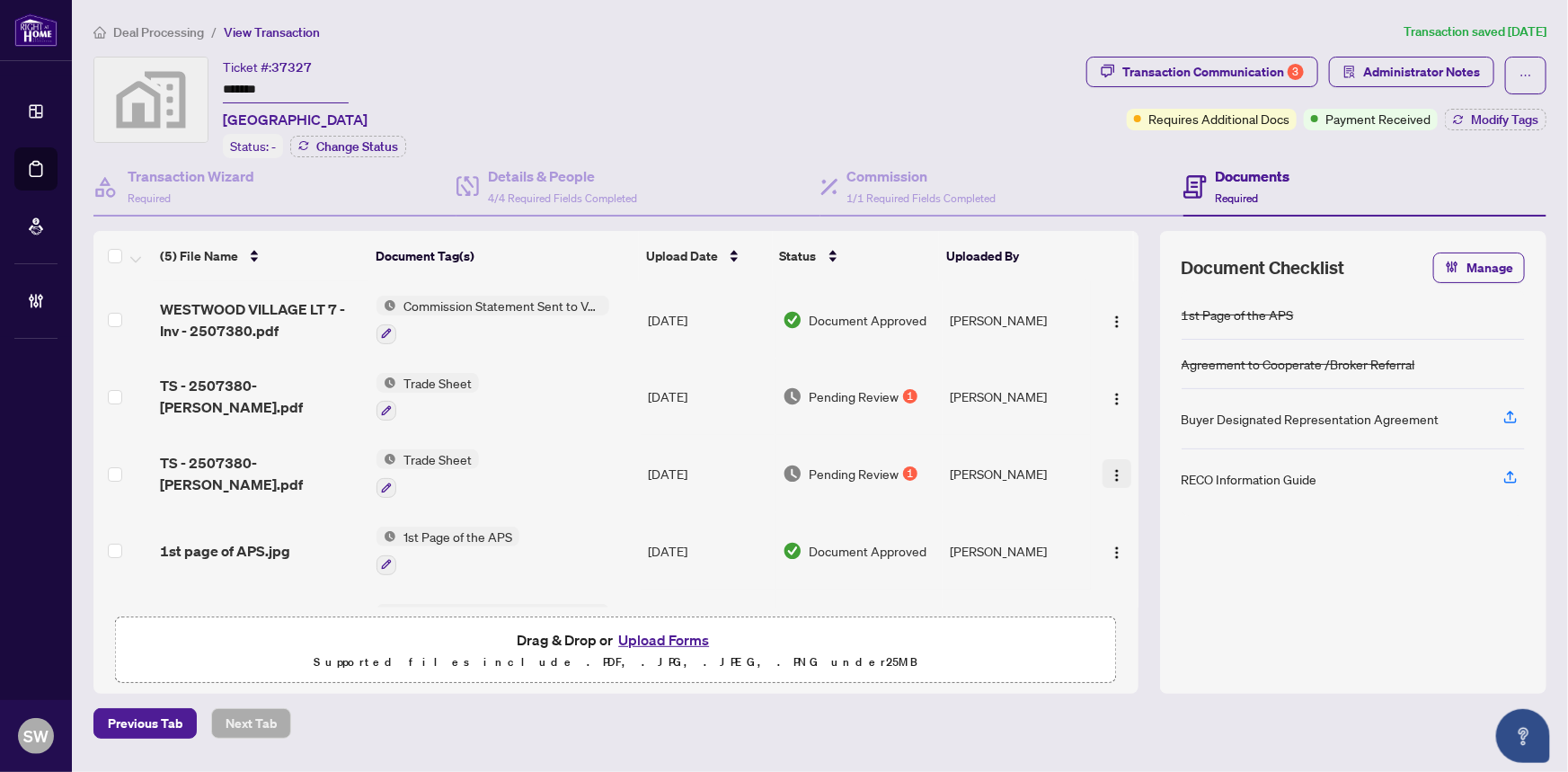
click at [1110, 468] on img "button" at bounding box center [1117, 475] width 15 height 15
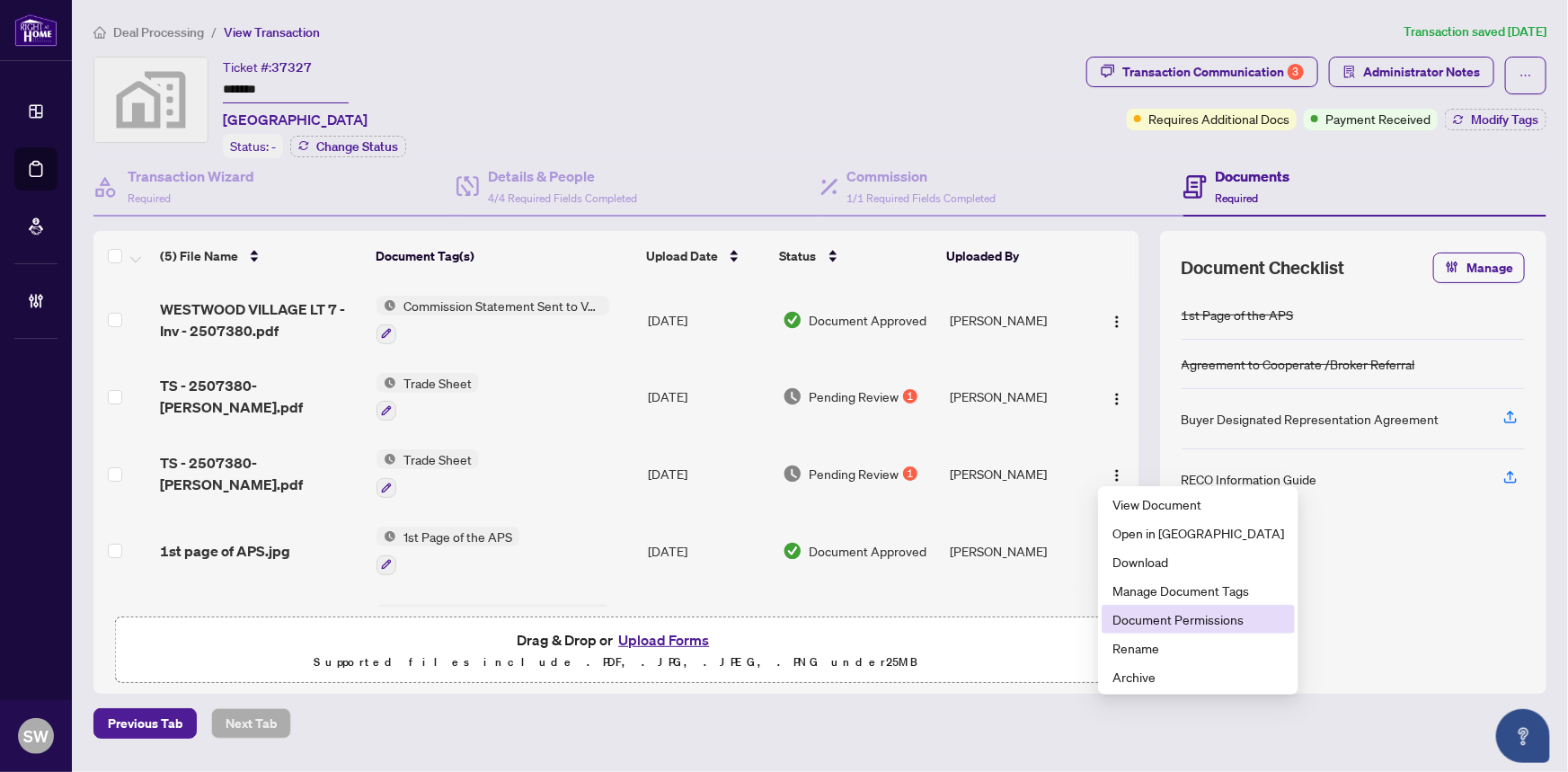
click at [1197, 616] on span "Document Permissions" at bounding box center [1198, 620] width 172 height 20
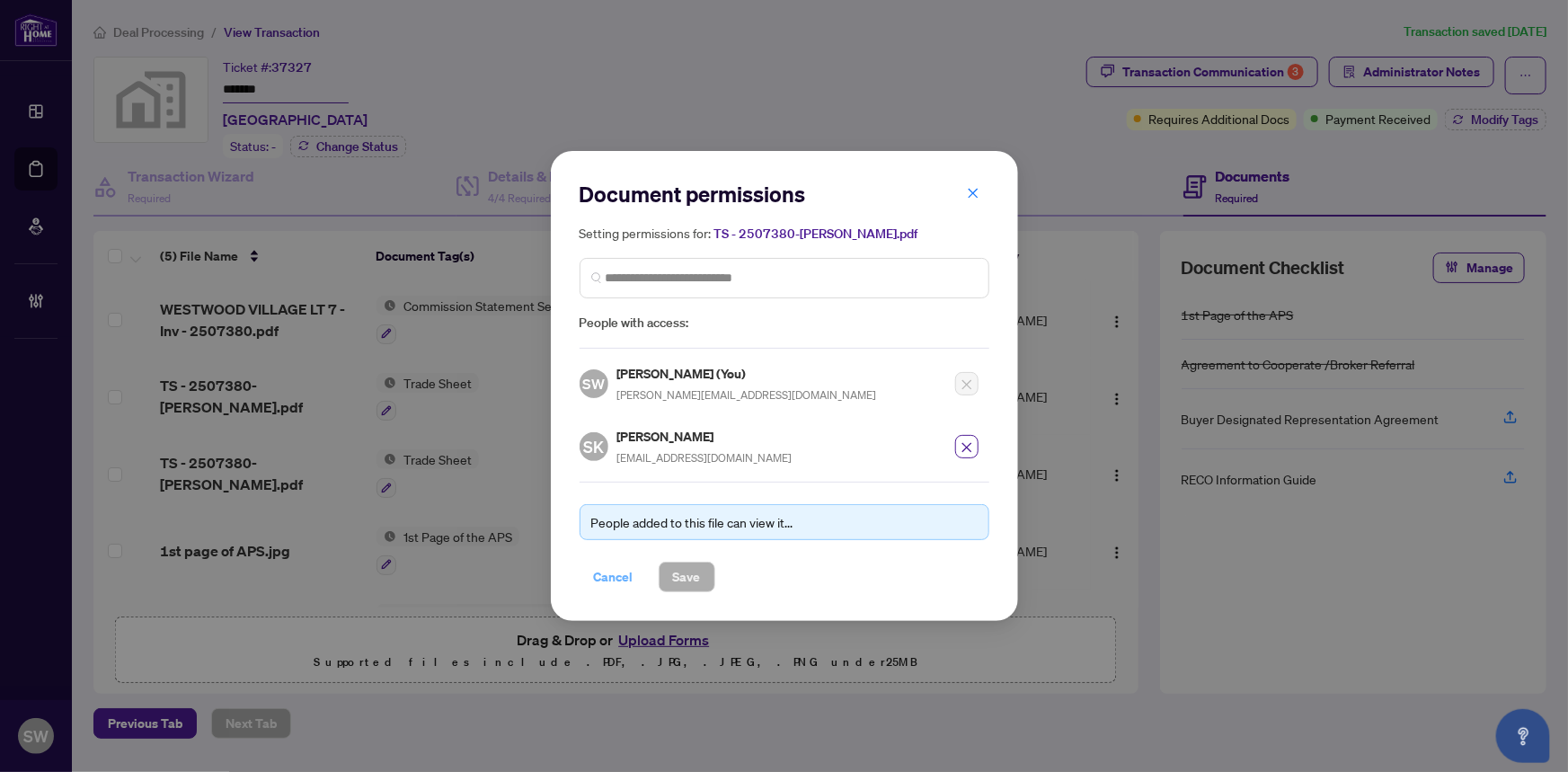
click at [614, 566] on span "Cancel" at bounding box center [613, 576] width 39 height 29
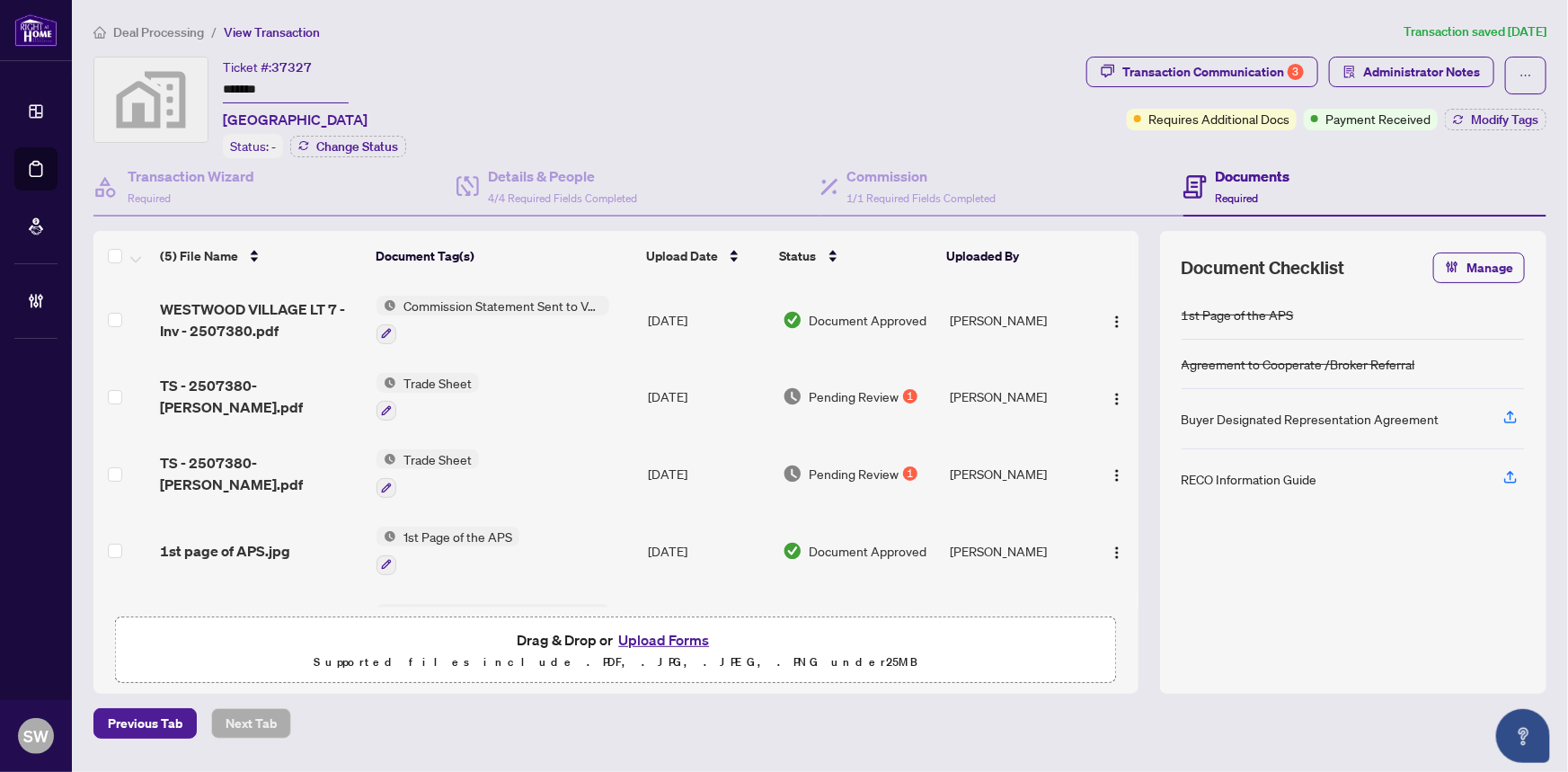
click at [167, 28] on span "Deal Processing" at bounding box center [158, 32] width 90 height 16
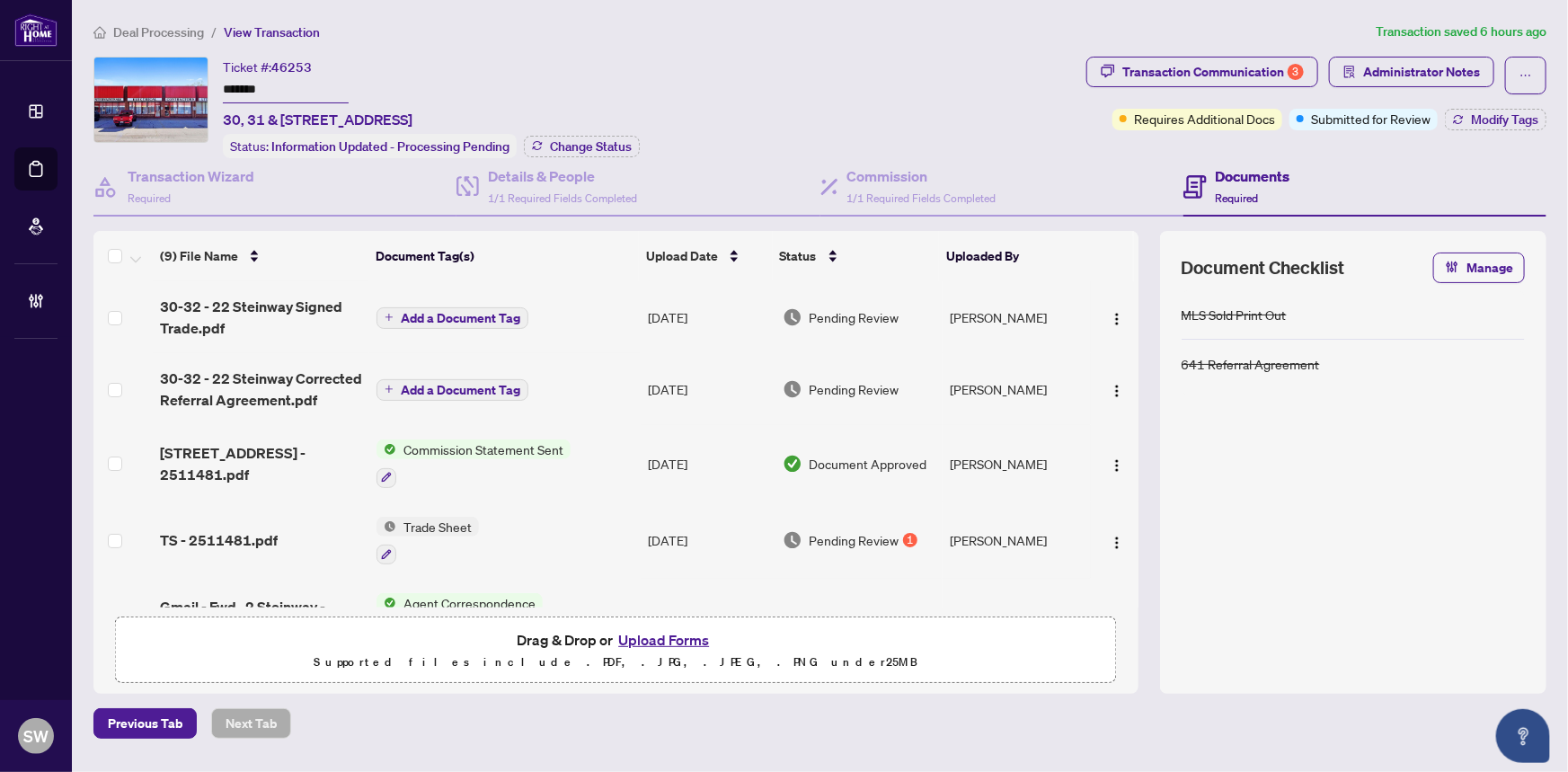
click at [1240, 33] on ol "Deal Processing / View Transaction" at bounding box center [730, 31] width 1275 height 21
